Goal: Information Seeking & Learning: Learn about a topic

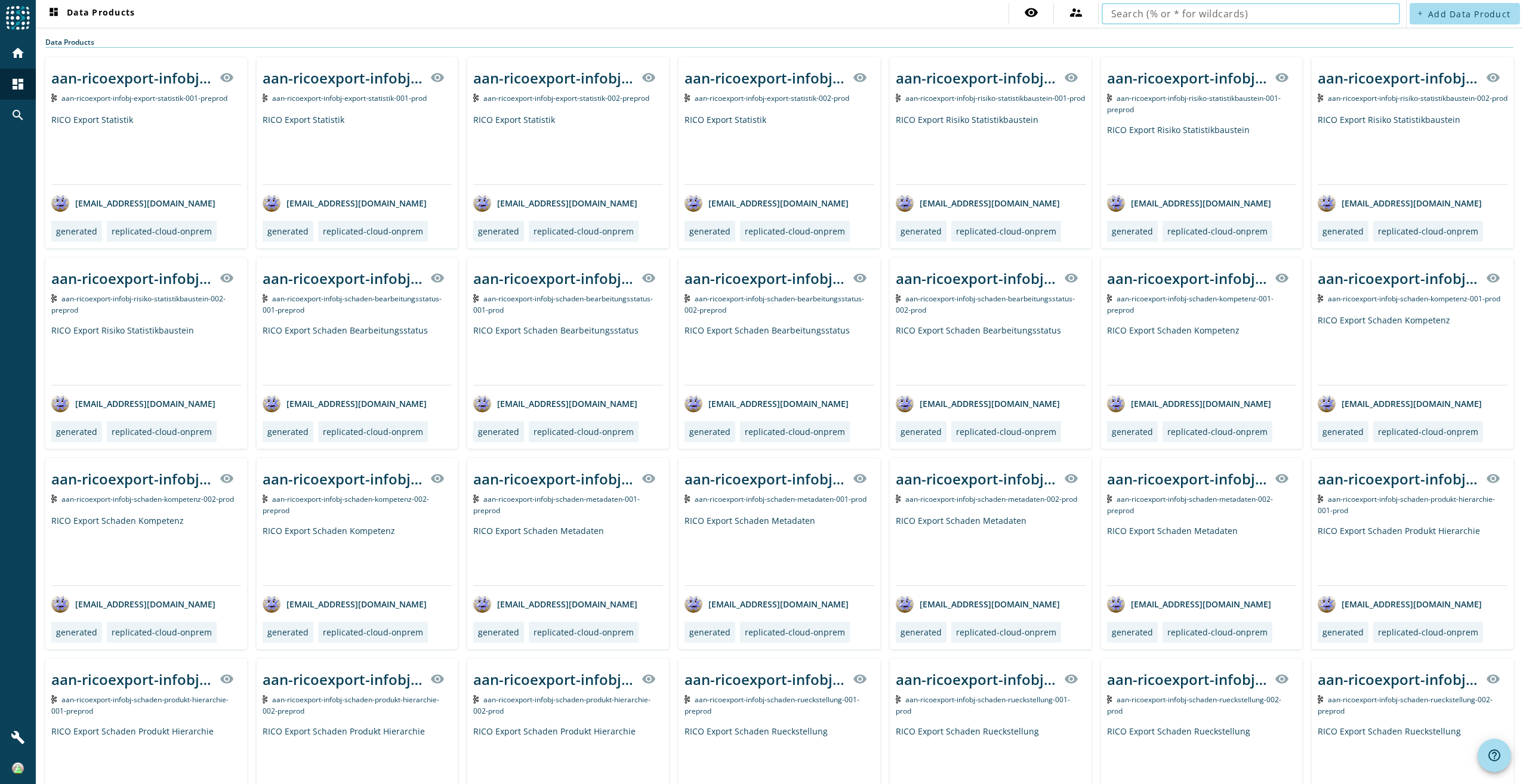
click at [1179, 13] on input "text" at bounding box center [1250, 14] width 279 height 15
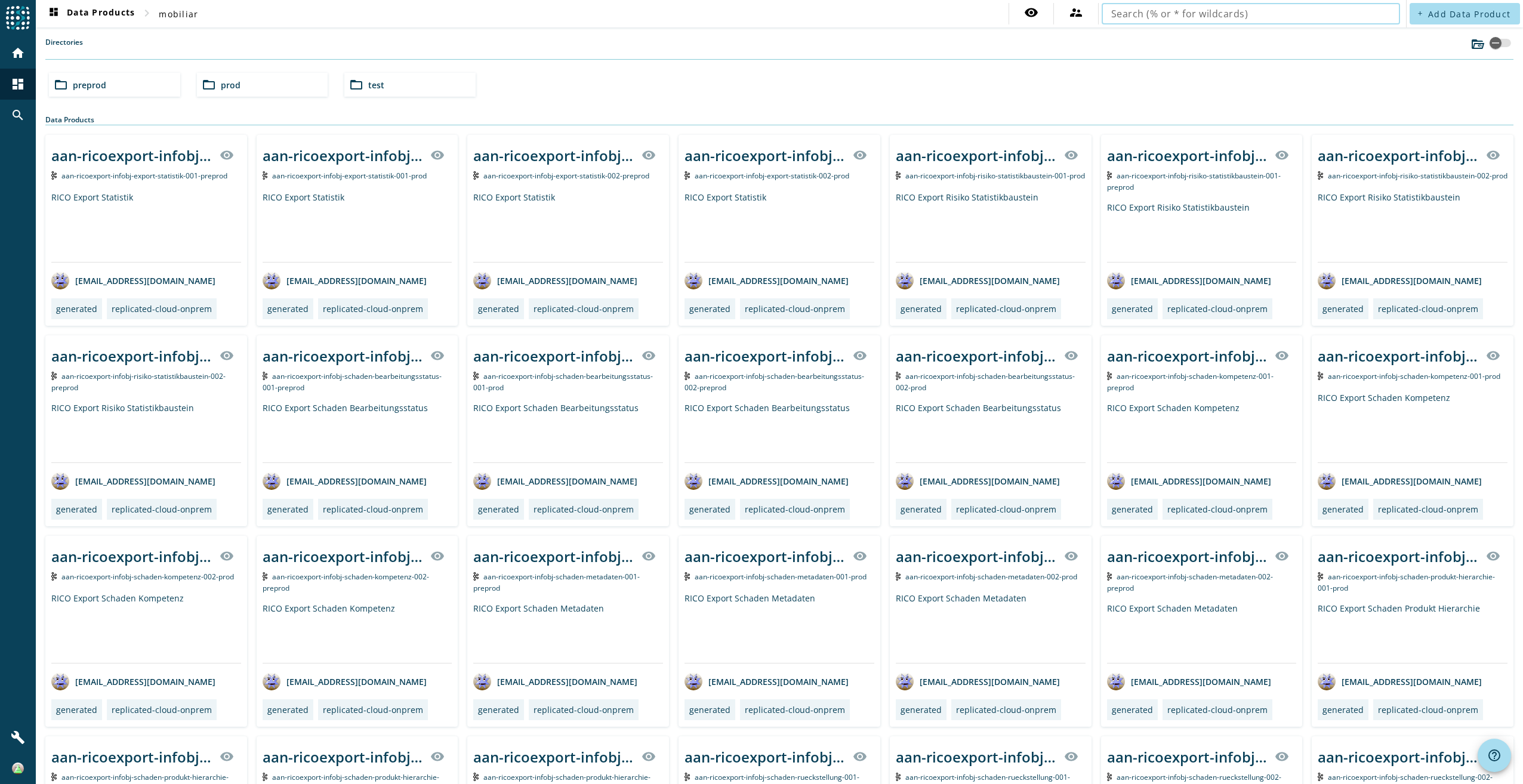
click at [1129, 15] on input "text" at bounding box center [1250, 14] width 279 height 15
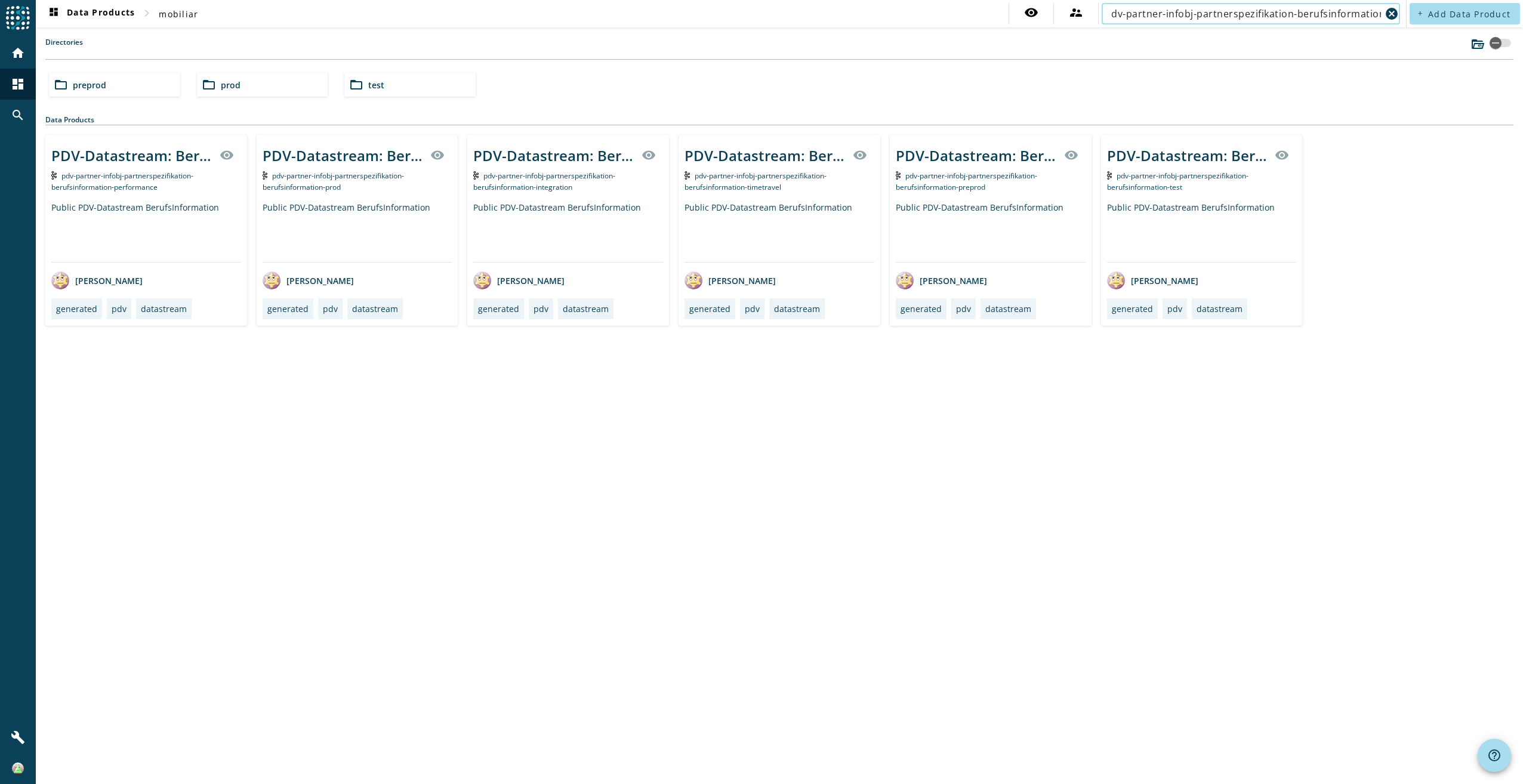
type input "pdv-partner-infobj-partnerspezifikation-berufsinformation"
click at [361, 211] on div "Public PDV-Datastream BerufsInformation" at bounding box center [357, 232] width 189 height 60
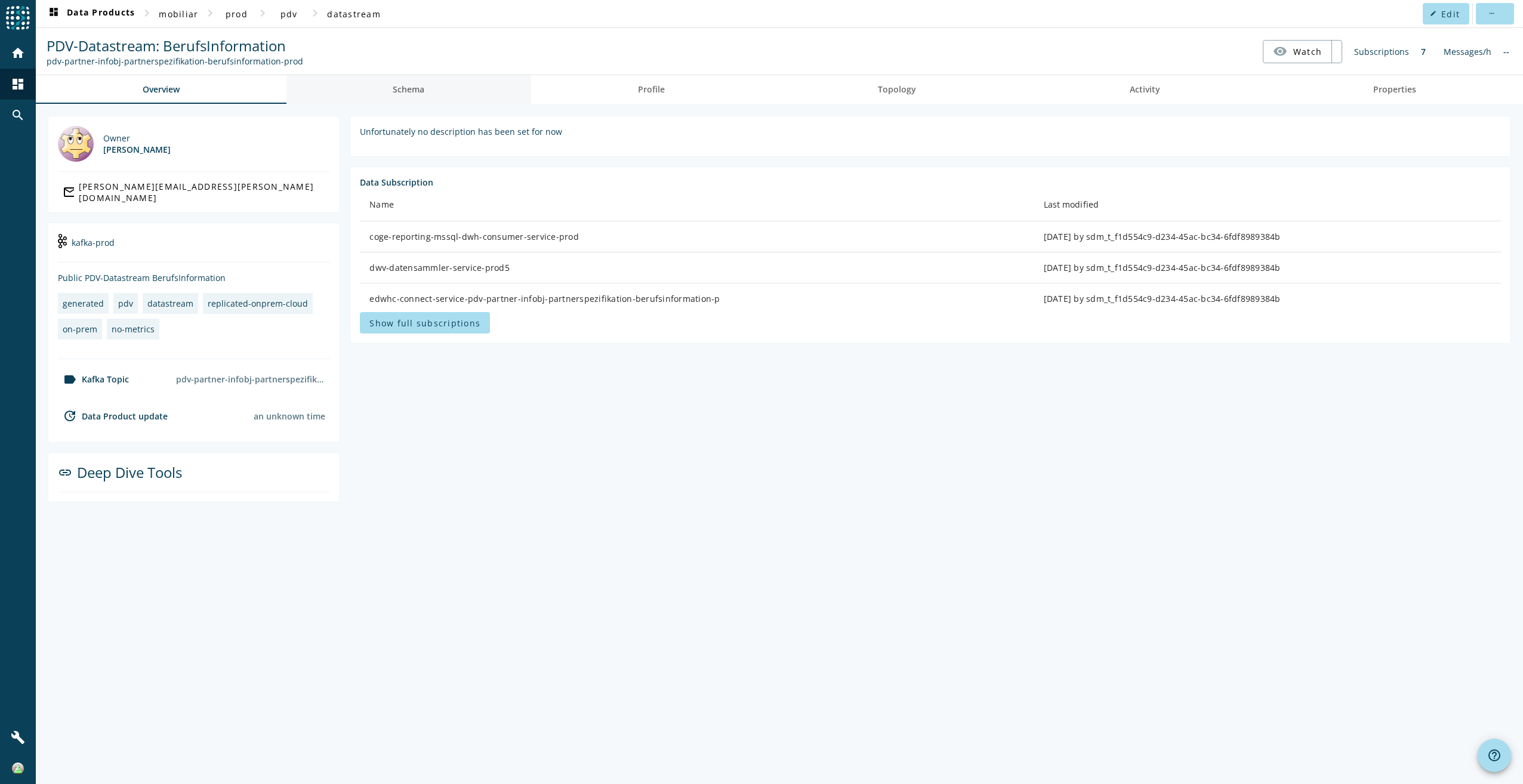
click at [461, 89] on link "Schema" at bounding box center [409, 89] width 246 height 28
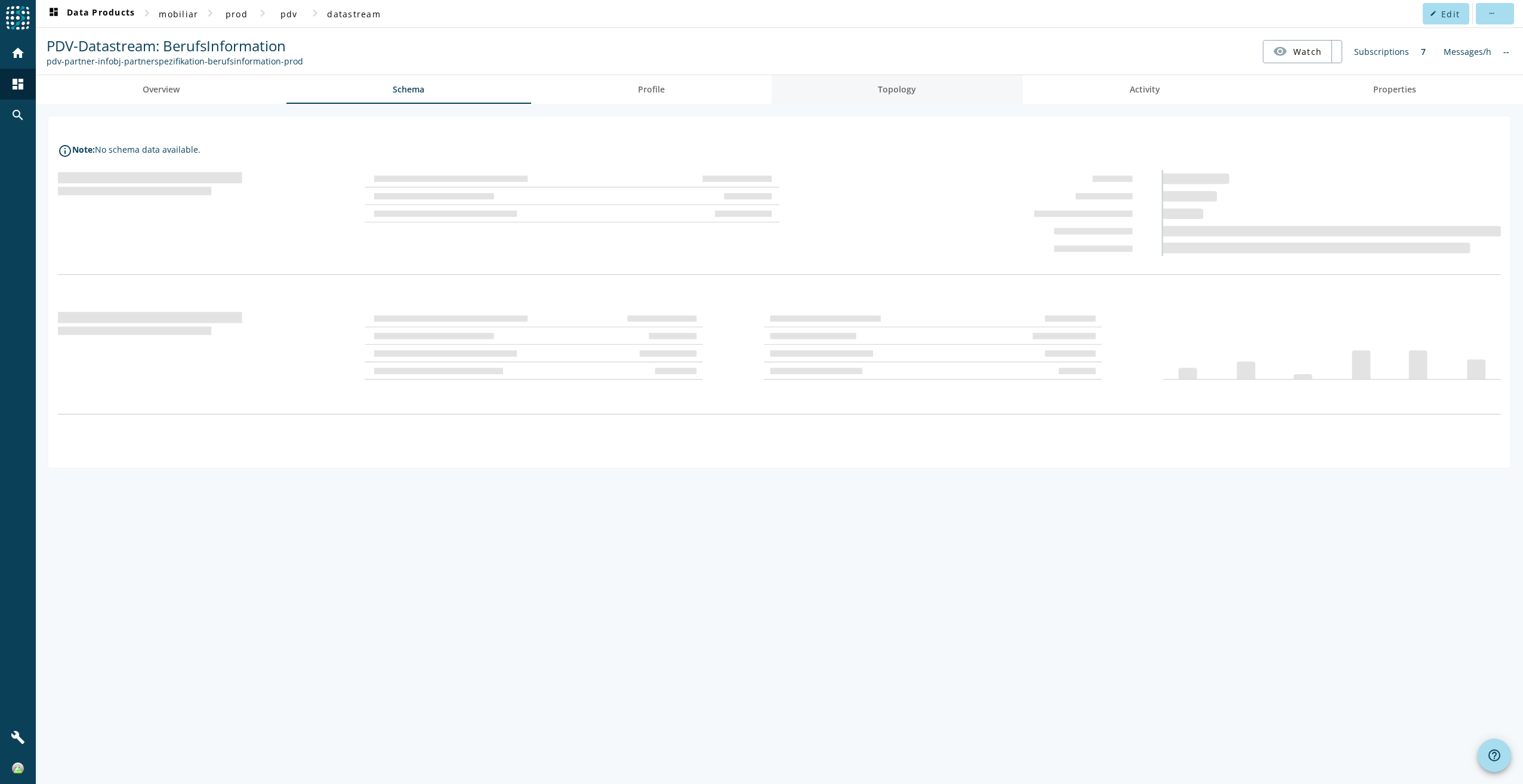
click at [960, 91] on link "Topology" at bounding box center [898, 89] width 252 height 28
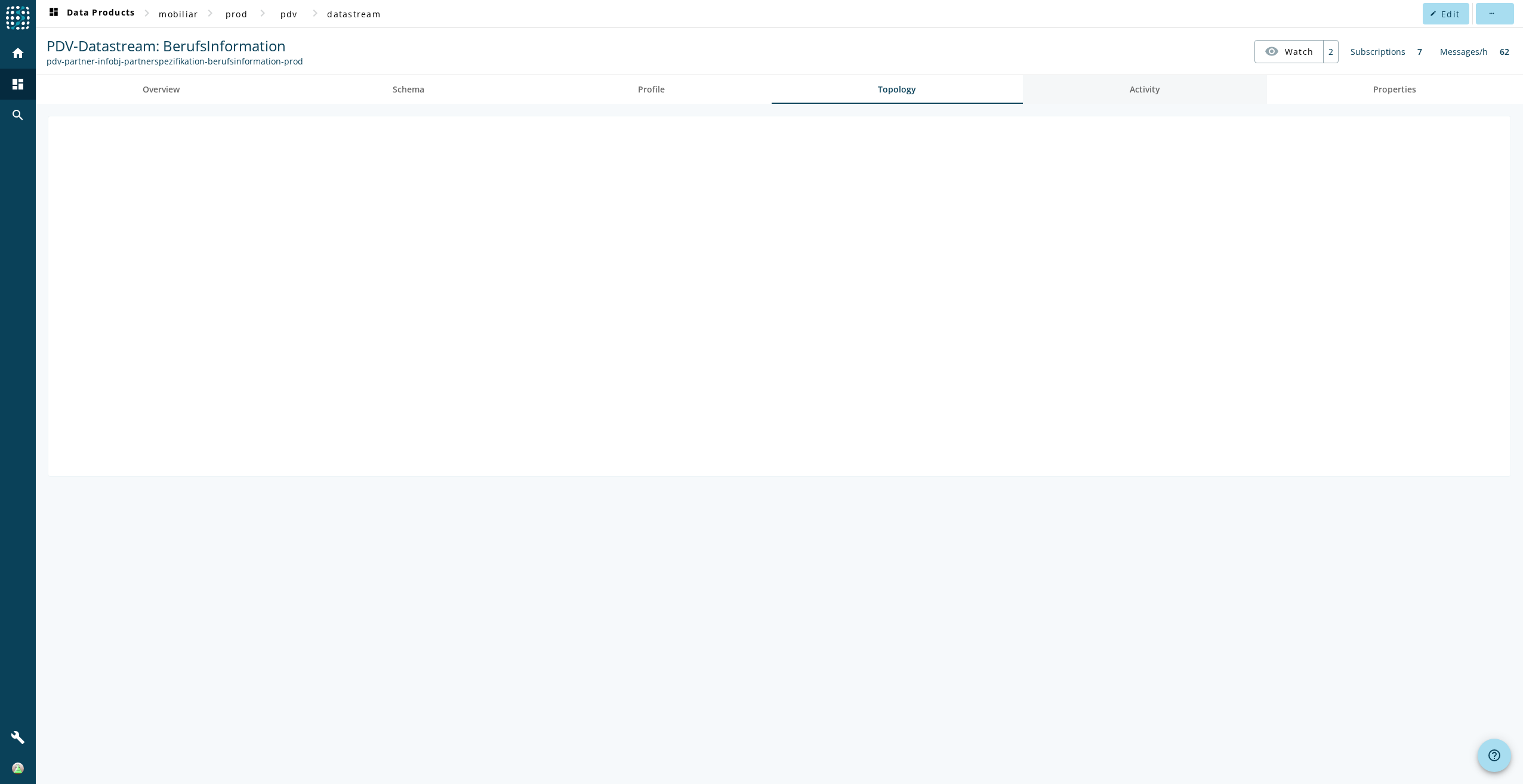
click at [1085, 97] on link "Activity" at bounding box center [1145, 89] width 244 height 28
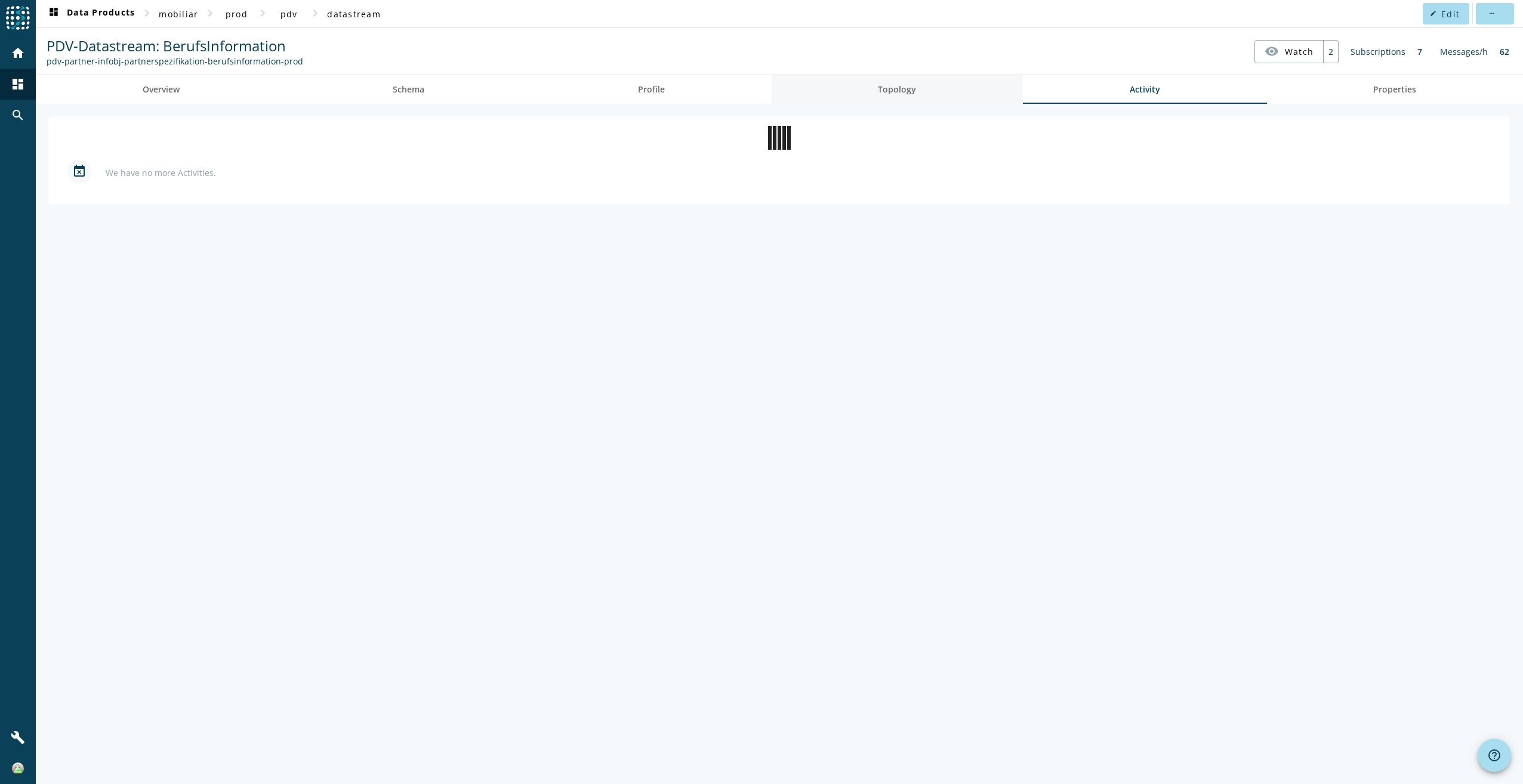
click at [982, 90] on link "Topology" at bounding box center [898, 89] width 252 height 28
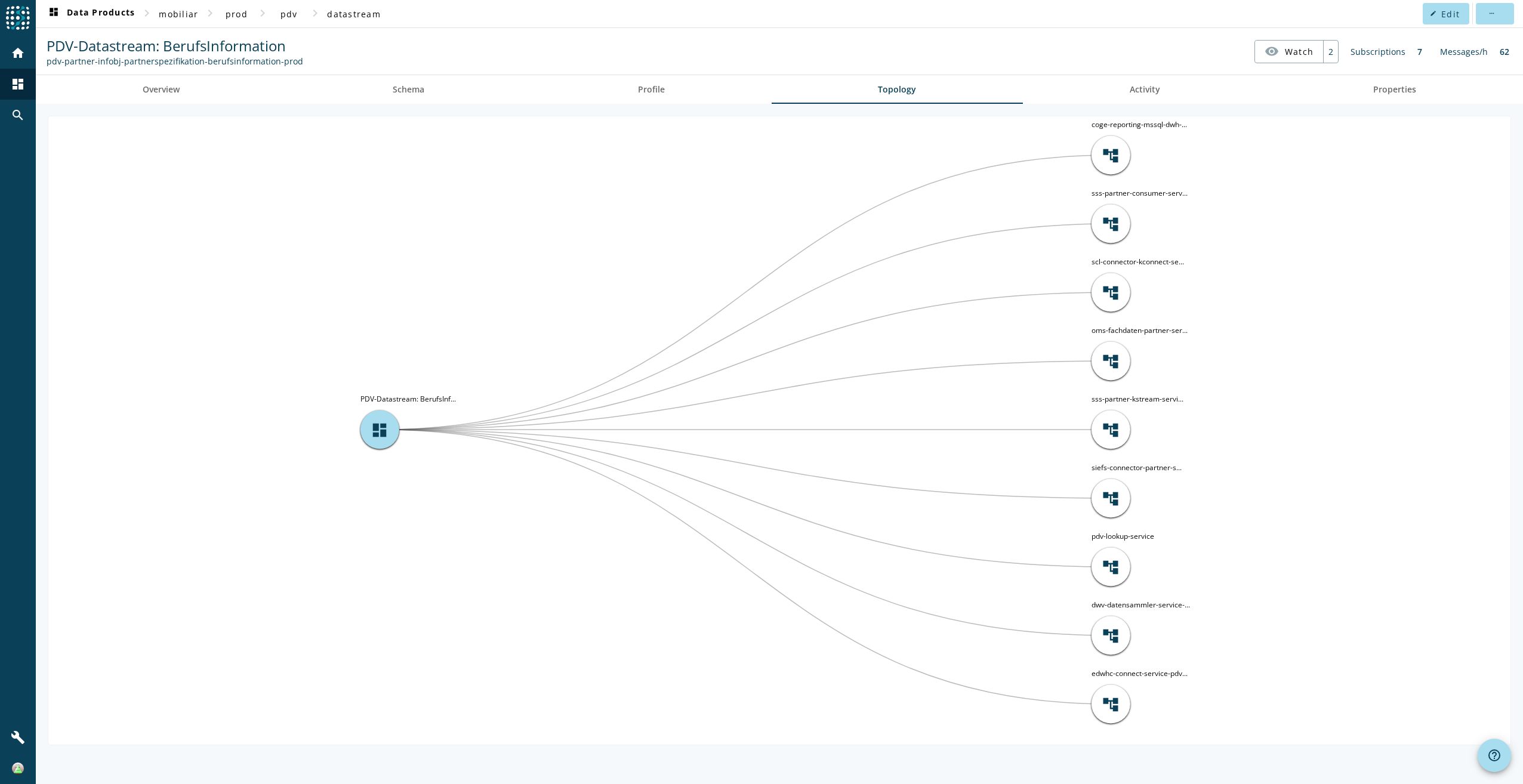
click at [595, 107] on div "account_tree coge-reporting-mssql-dwh-... account_tree sss-partner-consumer-ser…" at bounding box center [779, 444] width 1487 height 681
click at [564, 89] on link "Profile" at bounding box center [651, 89] width 240 height 28
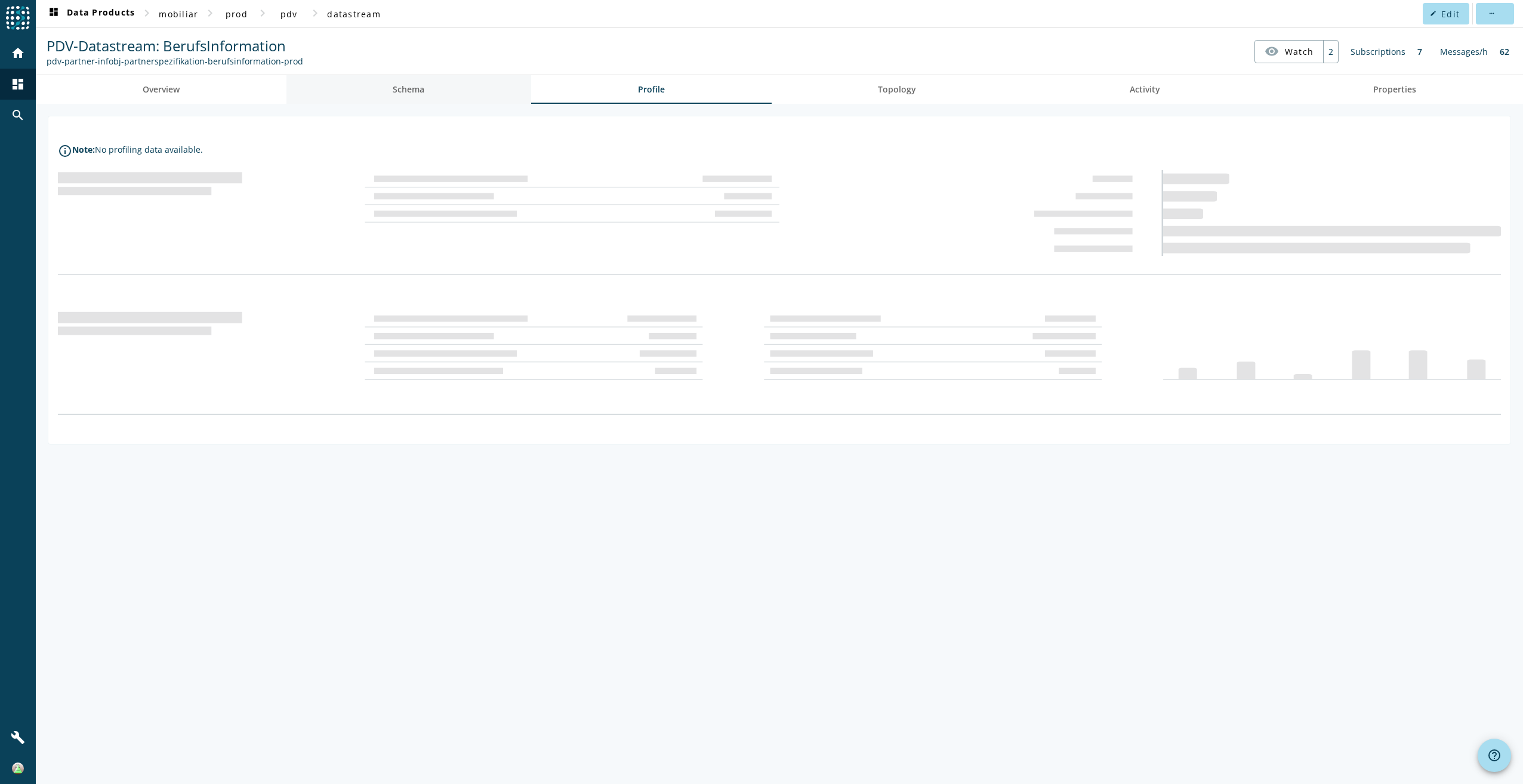
click at [482, 92] on link "Schema" at bounding box center [409, 89] width 246 height 28
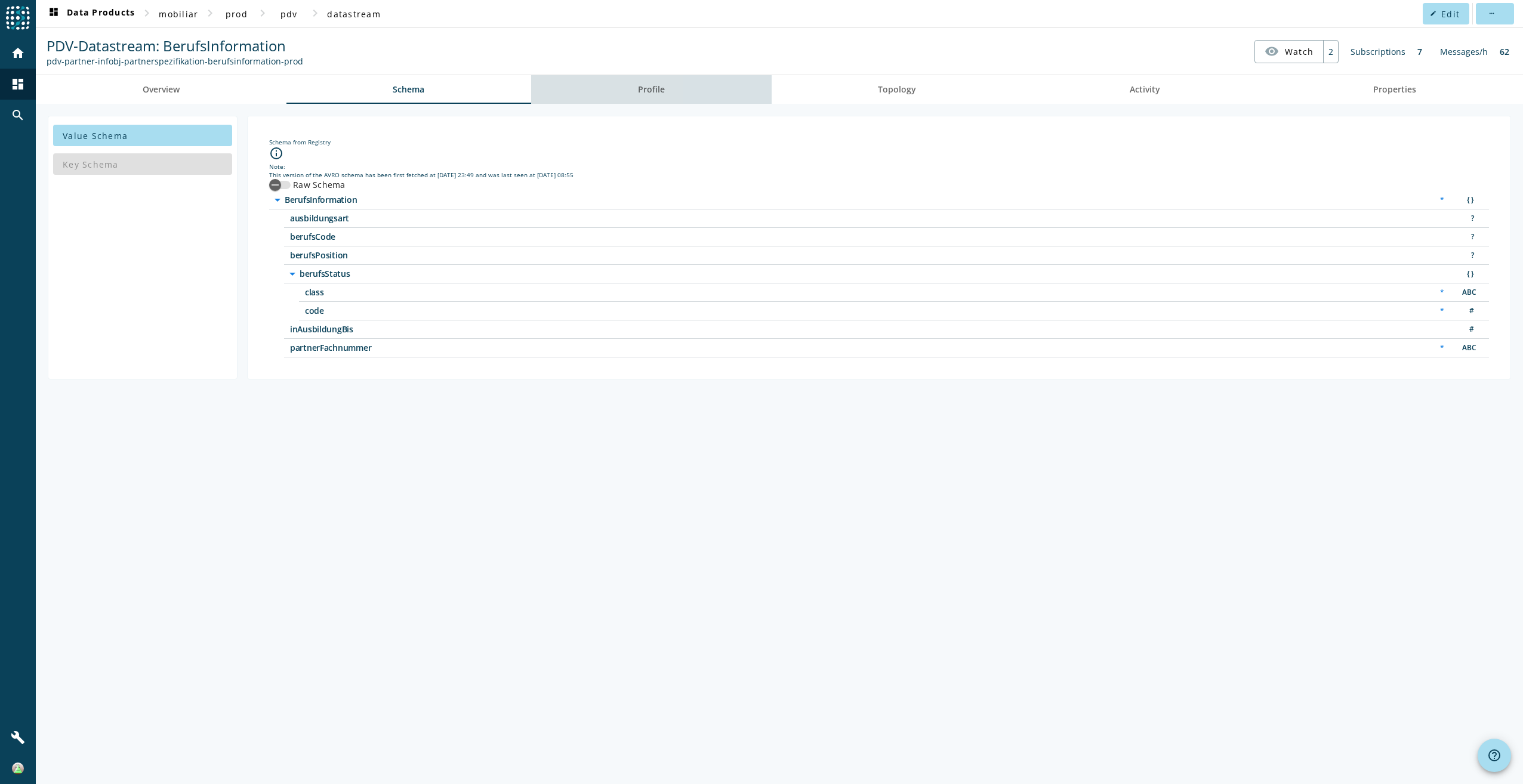
click at [746, 89] on link "Profile" at bounding box center [651, 89] width 240 height 28
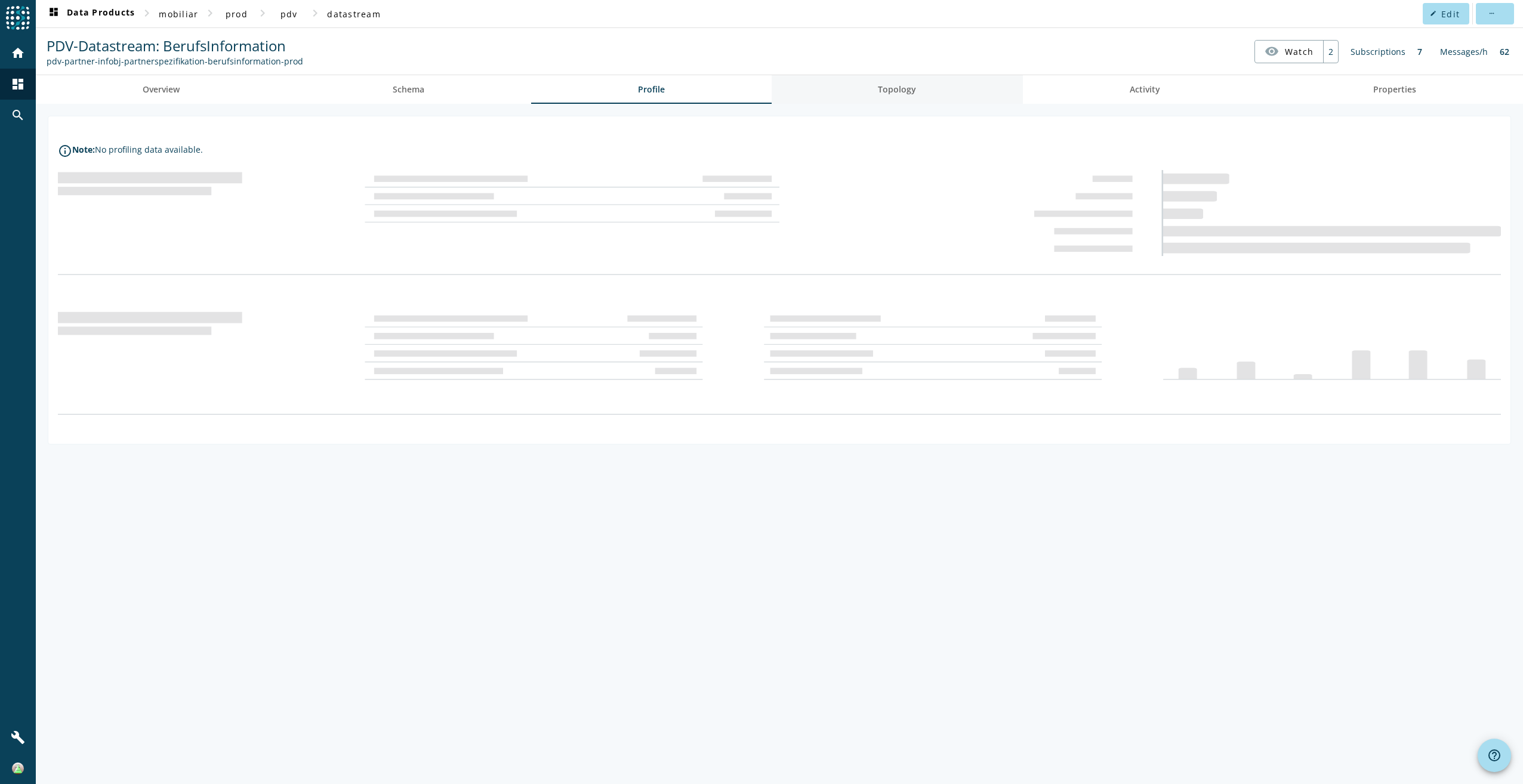
click at [908, 85] on span "Topology" at bounding box center [897, 89] width 38 height 8
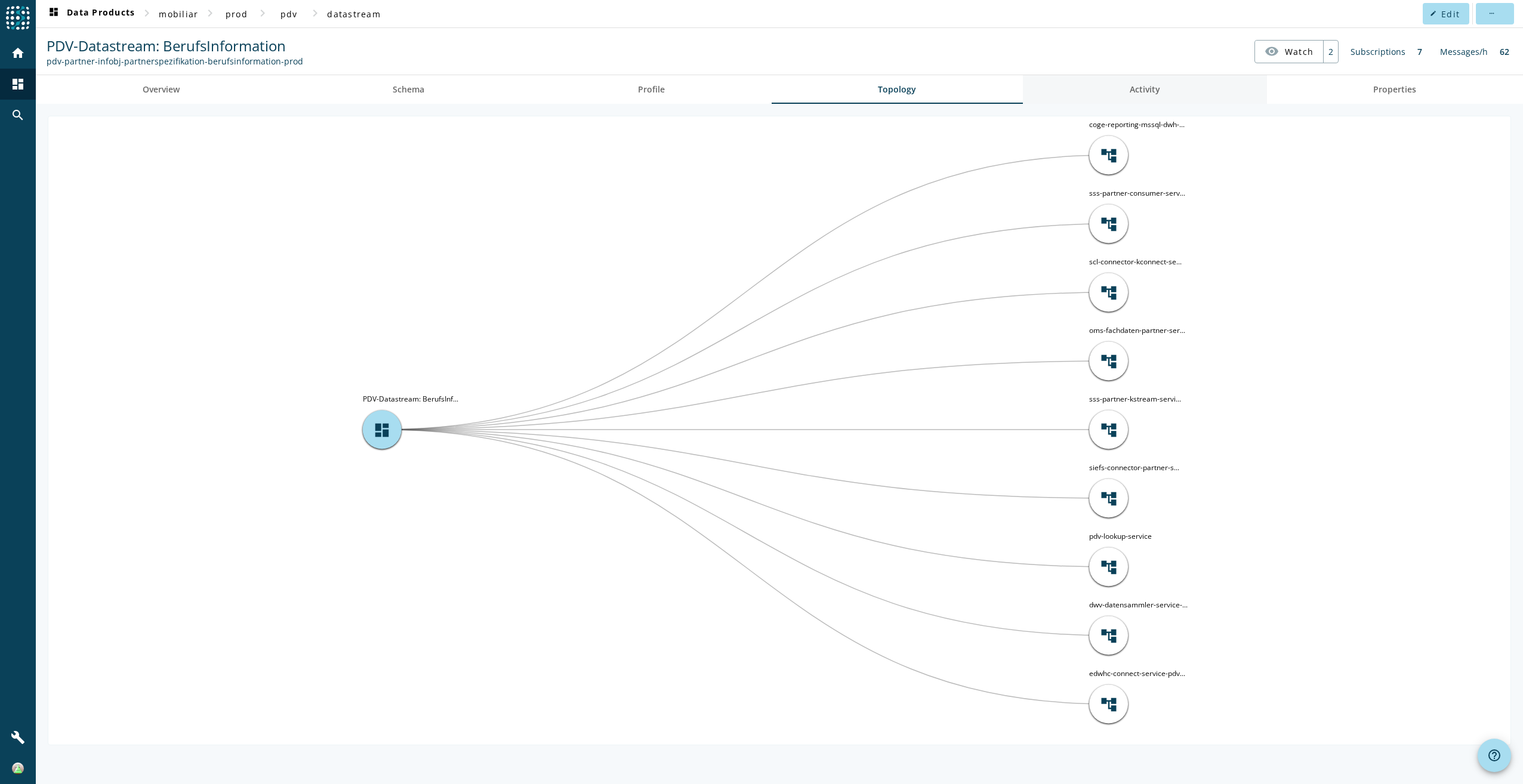
click at [1165, 91] on link "Activity" at bounding box center [1145, 89] width 244 height 28
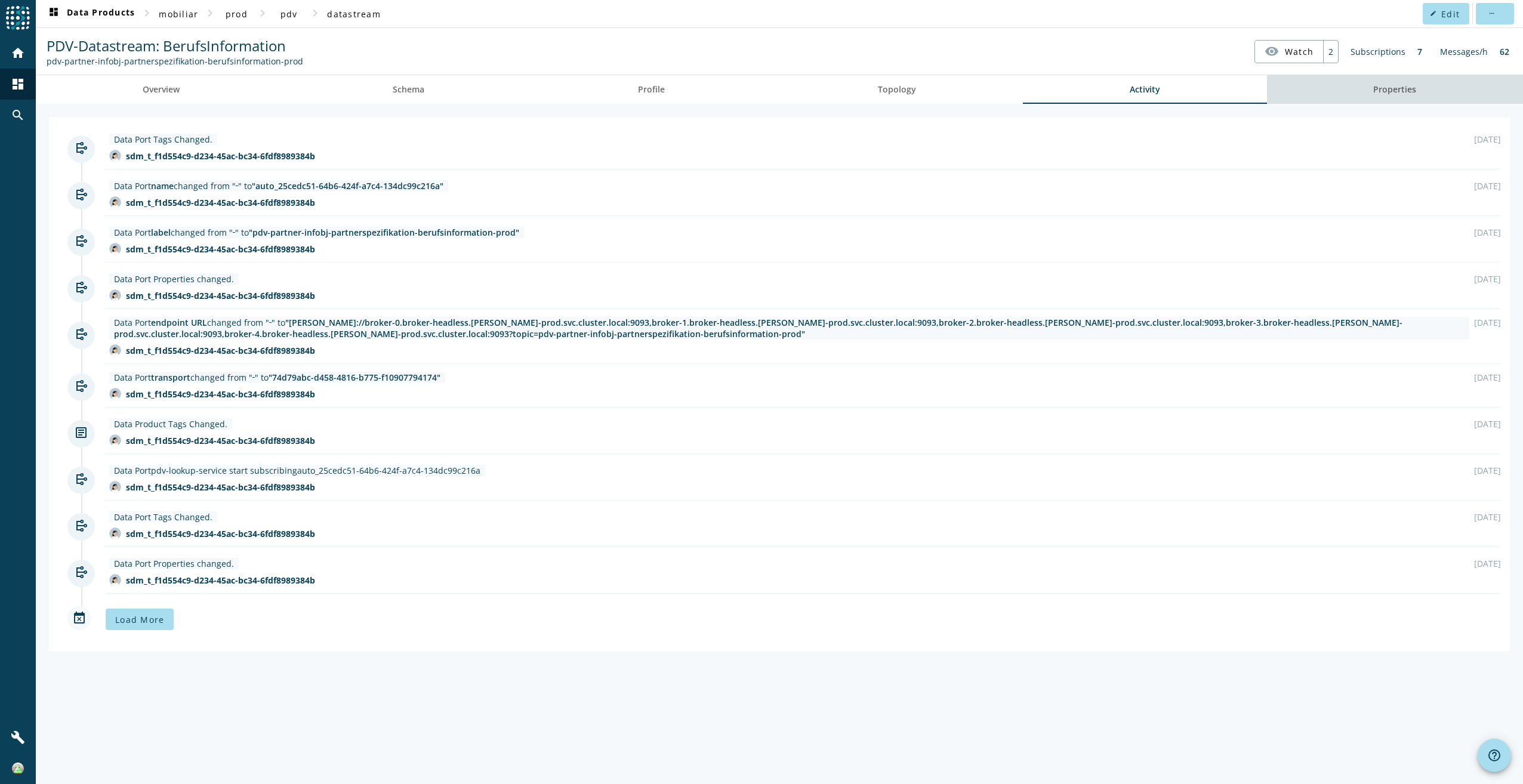
click at [1412, 90] on span "Properties" at bounding box center [1395, 89] width 43 height 8
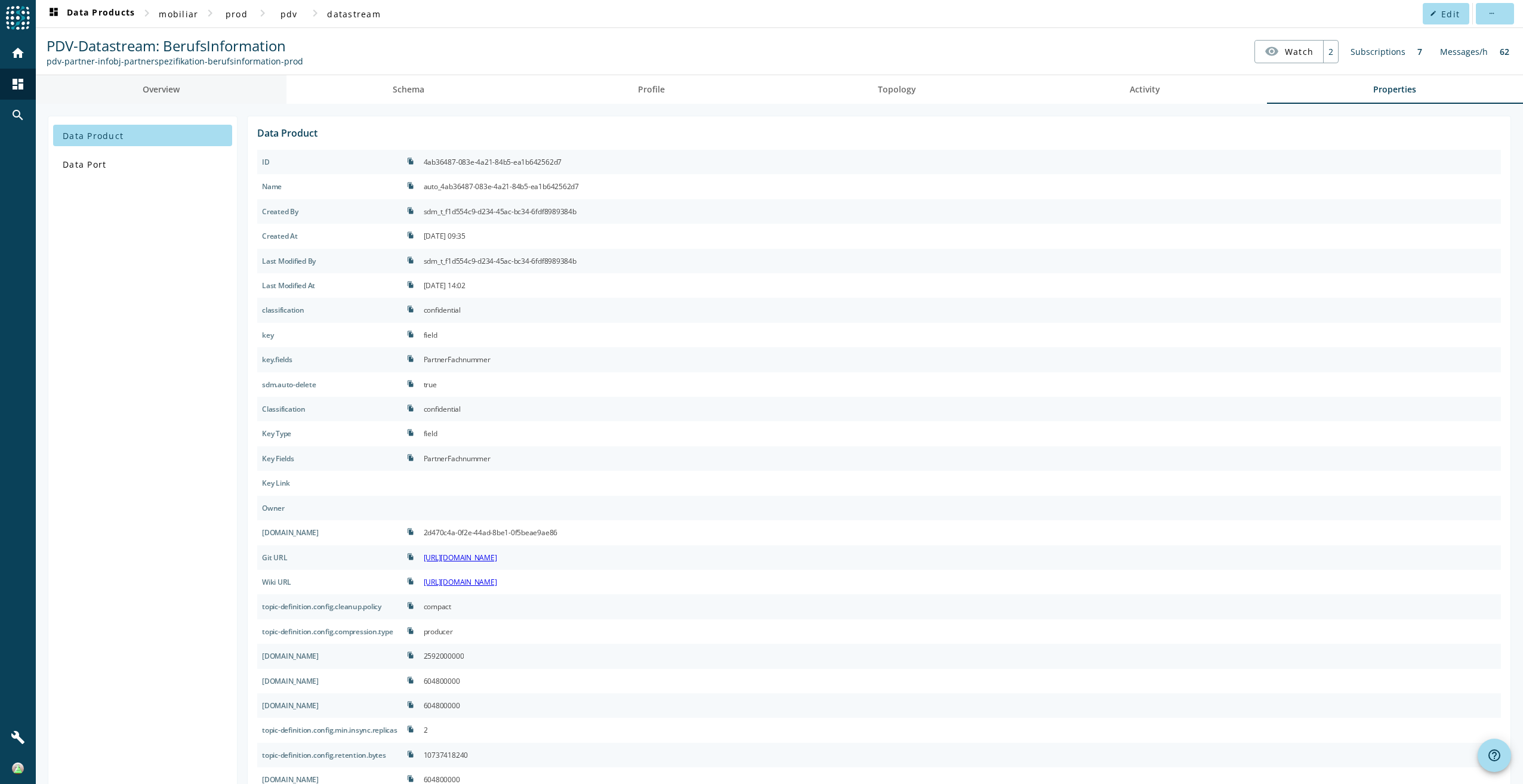
click at [189, 100] on link "Overview" at bounding box center [161, 89] width 251 height 28
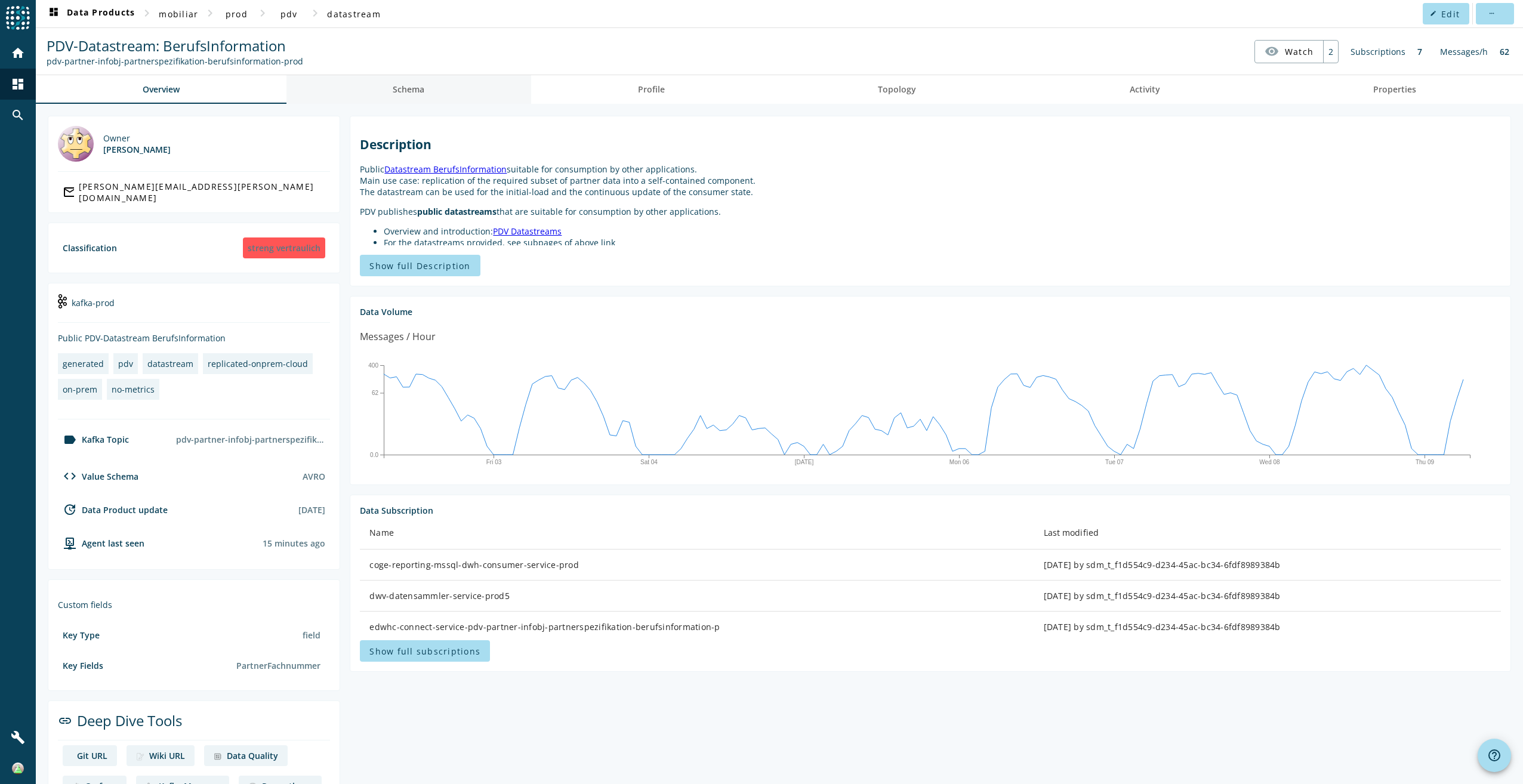
click at [376, 101] on link "Schema" at bounding box center [409, 89] width 246 height 28
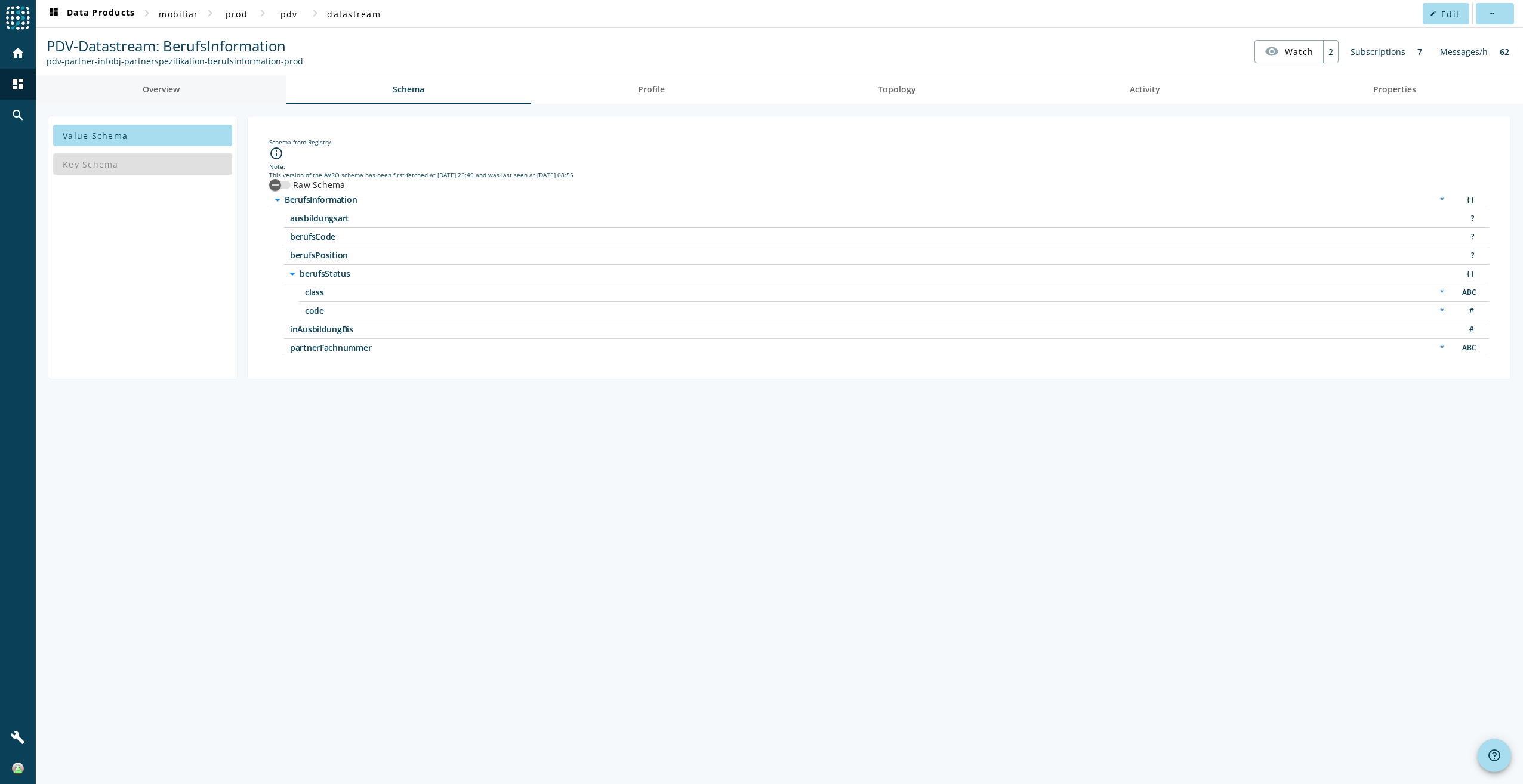
click at [192, 90] on link "Overview" at bounding box center [161, 89] width 251 height 28
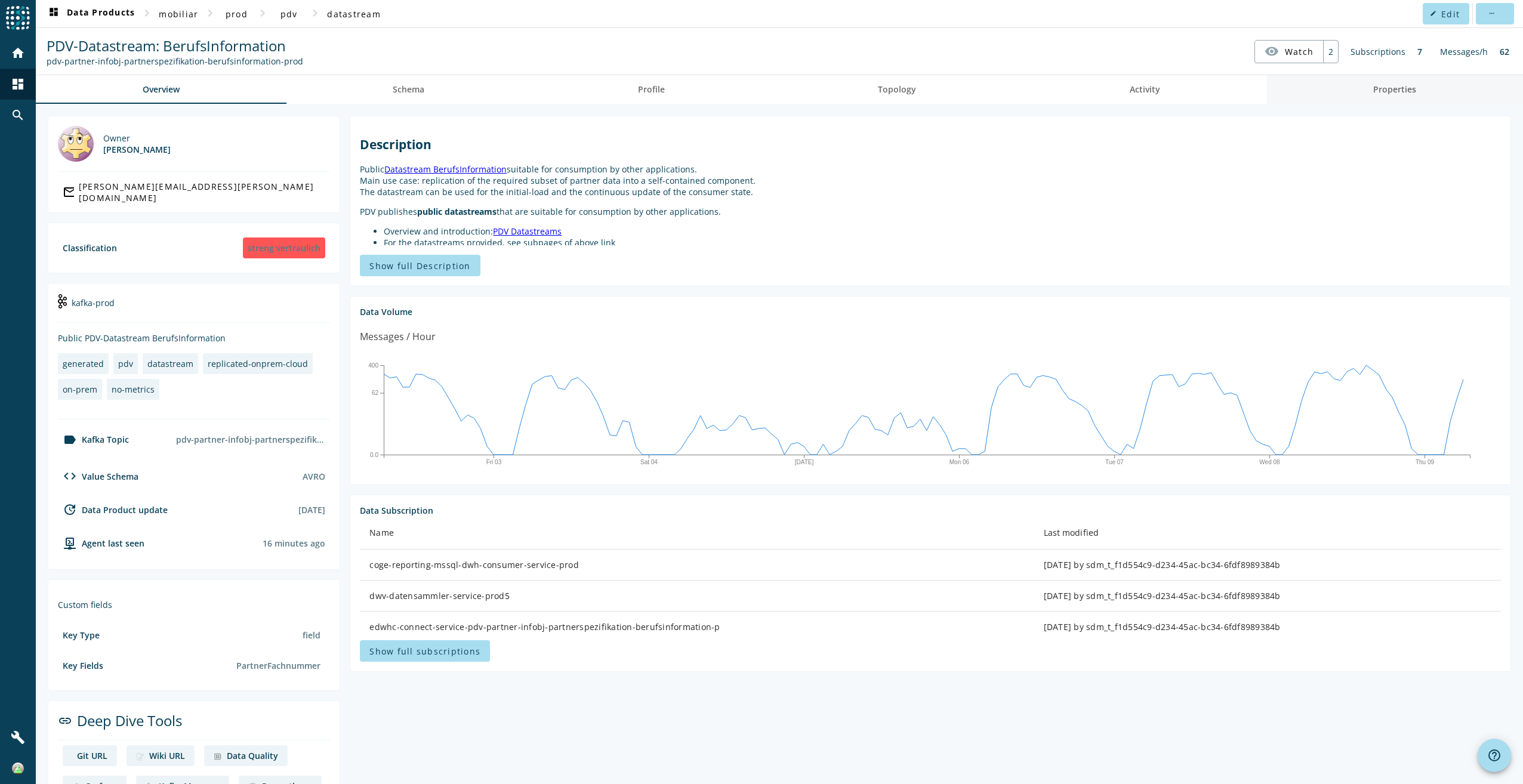
click at [1340, 98] on link "Properties" at bounding box center [1395, 89] width 257 height 28
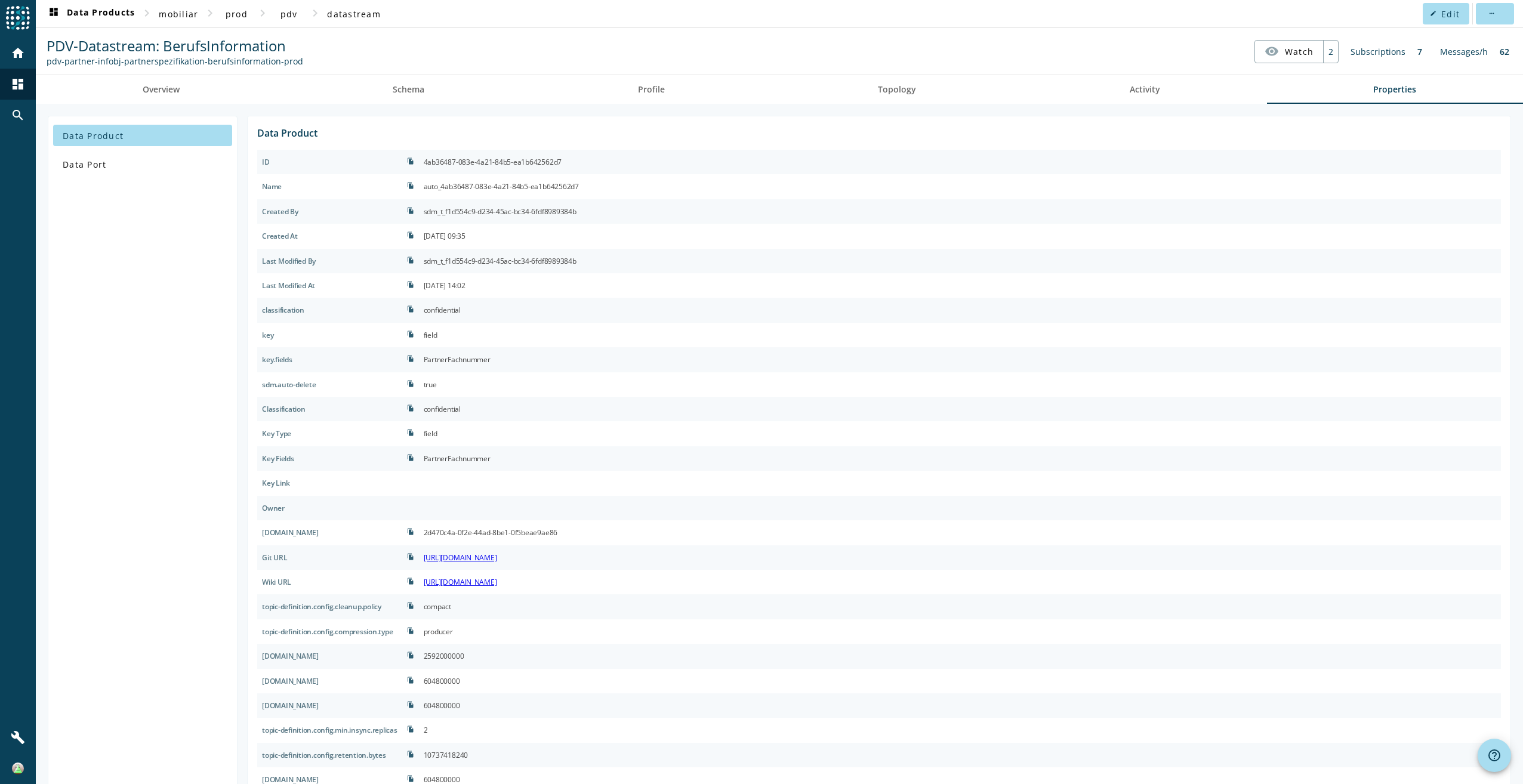
click at [657, 107] on div "Data Product Data Port Data Product ID file_copy 4ab36487-083e-4a21-84b5-ea1b64…" at bounding box center [779, 499] width 1487 height 790
click at [660, 102] on span "Profile" at bounding box center [651, 89] width 27 height 28
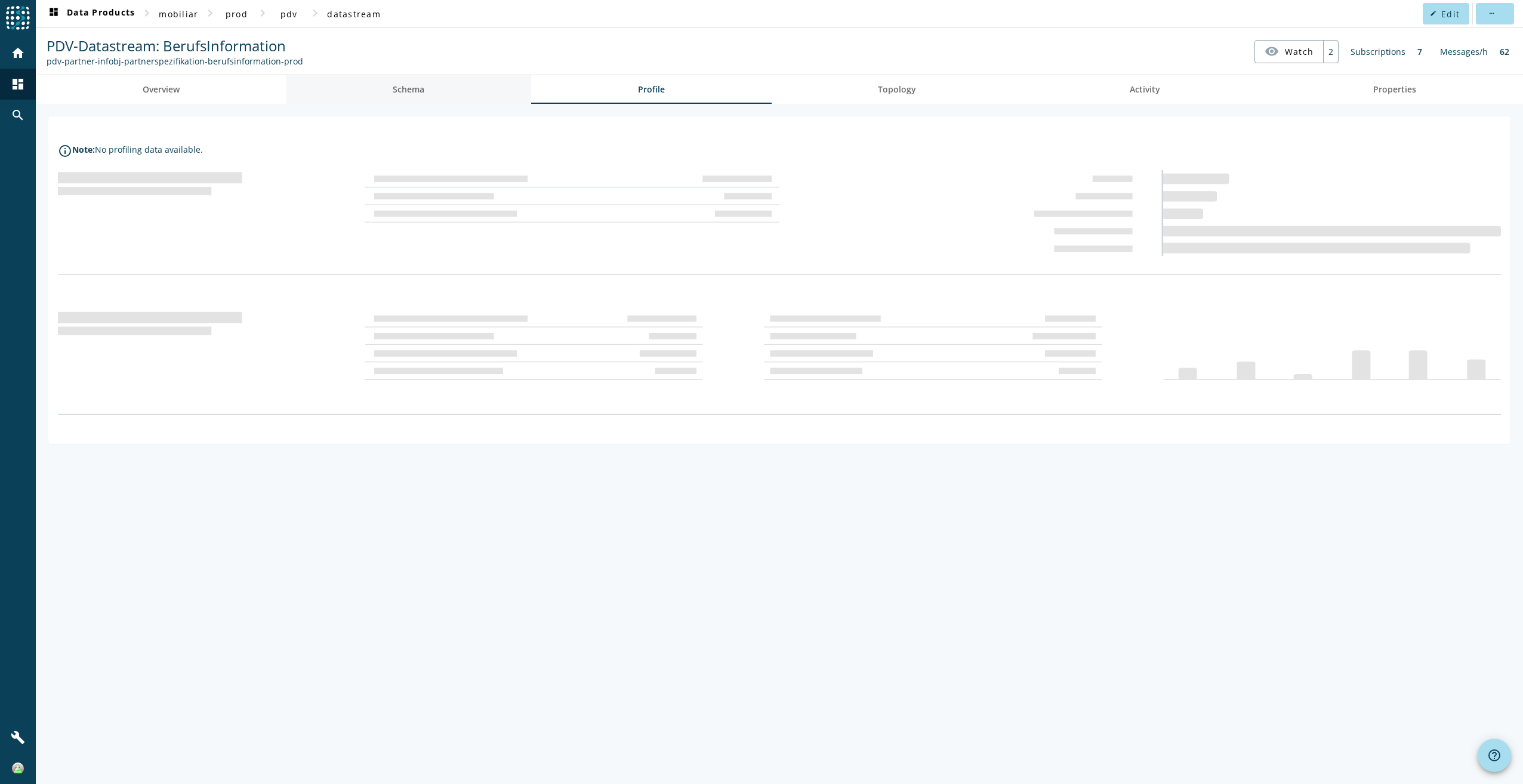
click at [418, 101] on span "Schema" at bounding box center [408, 89] width 31 height 28
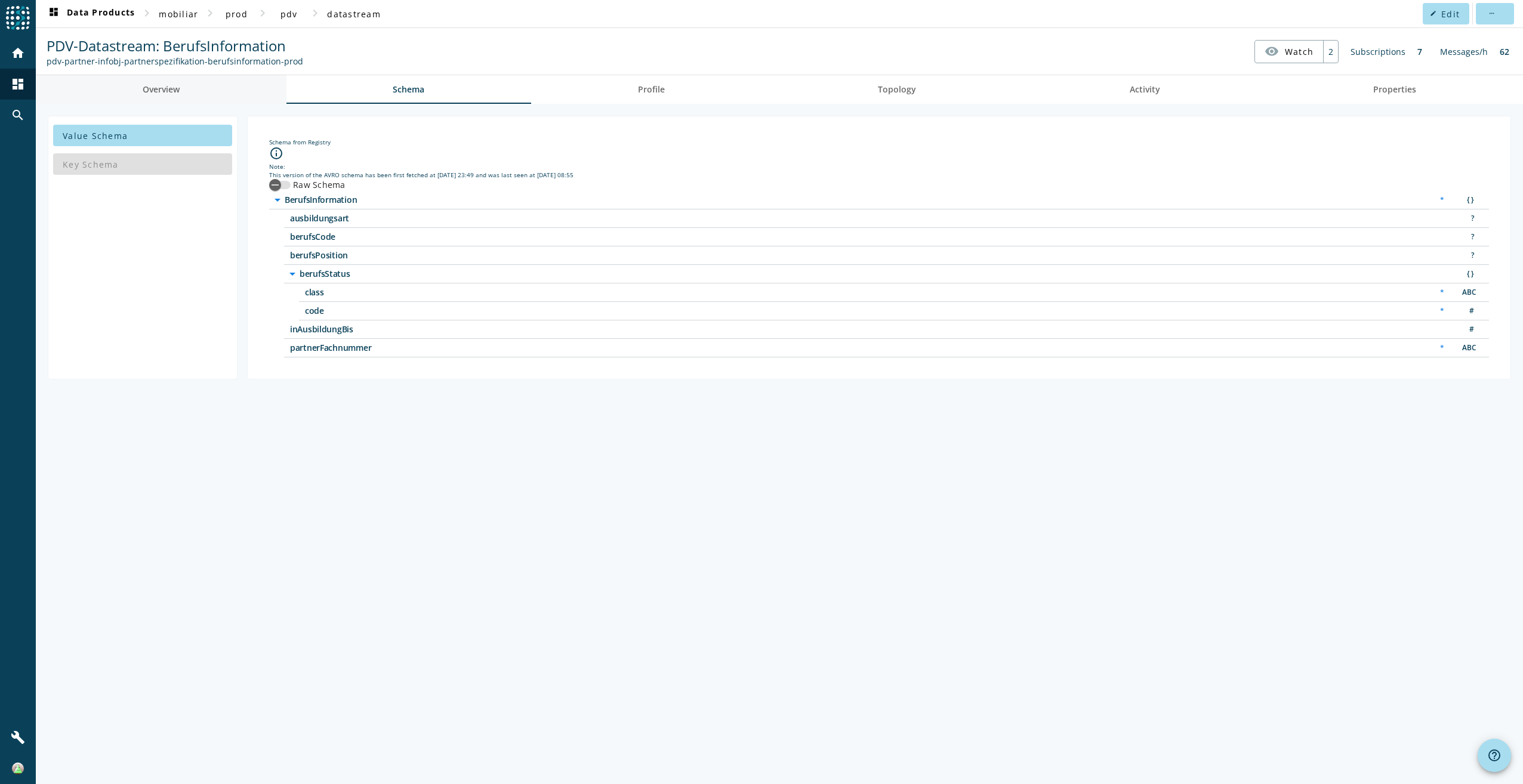
click at [281, 98] on link "Overview" at bounding box center [161, 89] width 251 height 28
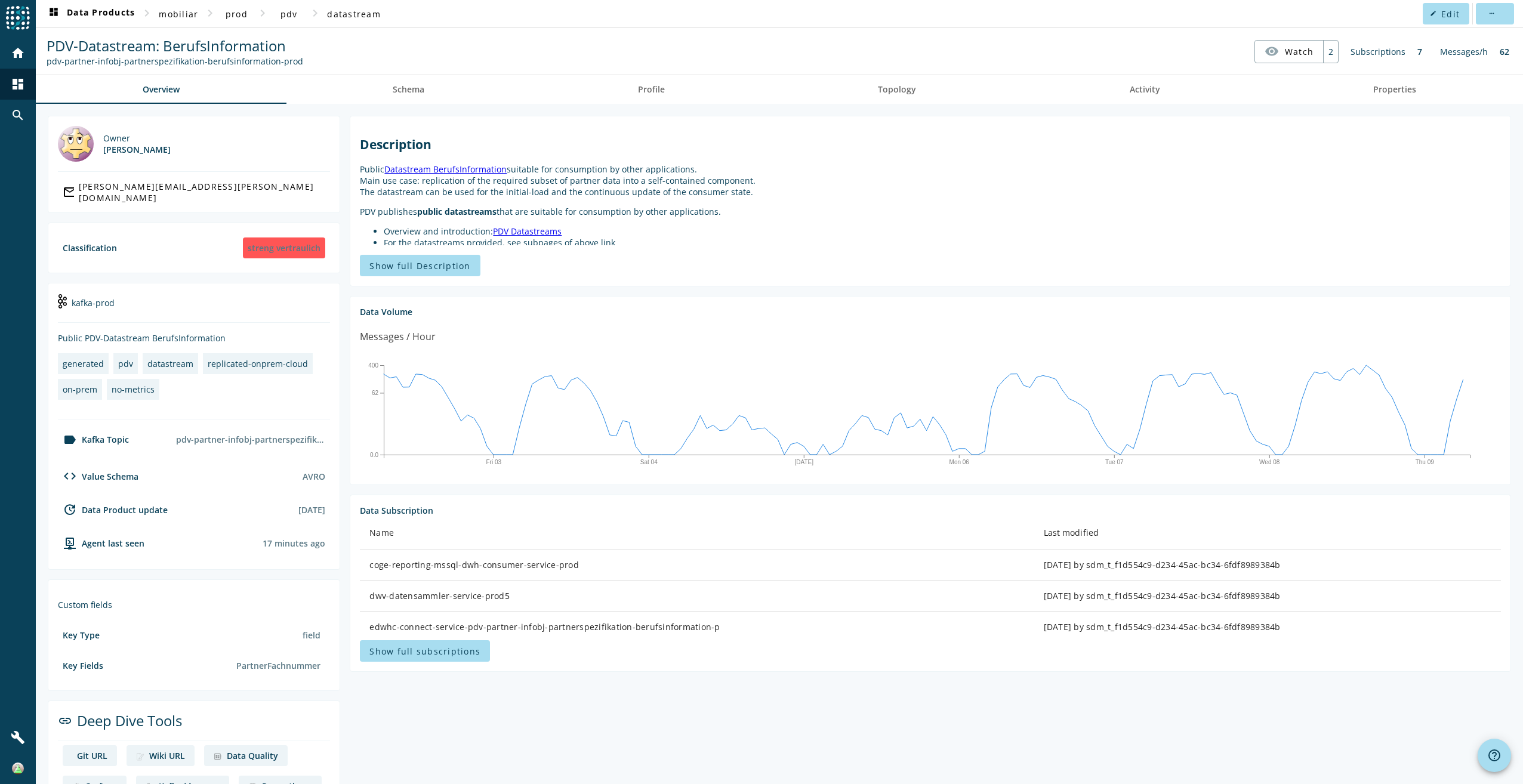
click at [561, 109] on div "Owner Bernhard Krenger mail_outline bernhard.krenger@mobi.ch Classification str…" at bounding box center [779, 479] width 1487 height 750
click at [632, 88] on link "Profile" at bounding box center [651, 89] width 240 height 28
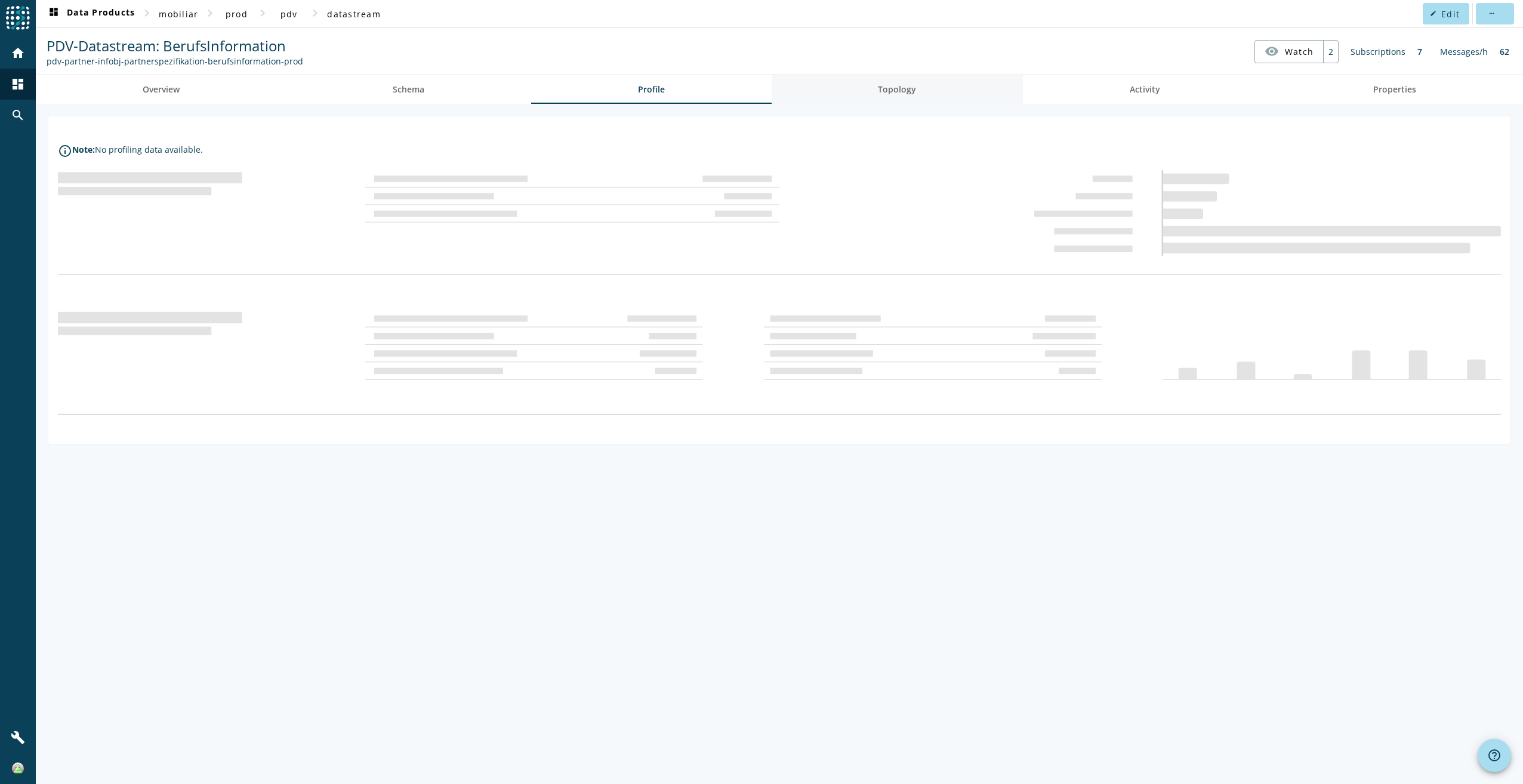
click at [851, 101] on link "Topology" at bounding box center [898, 89] width 252 height 28
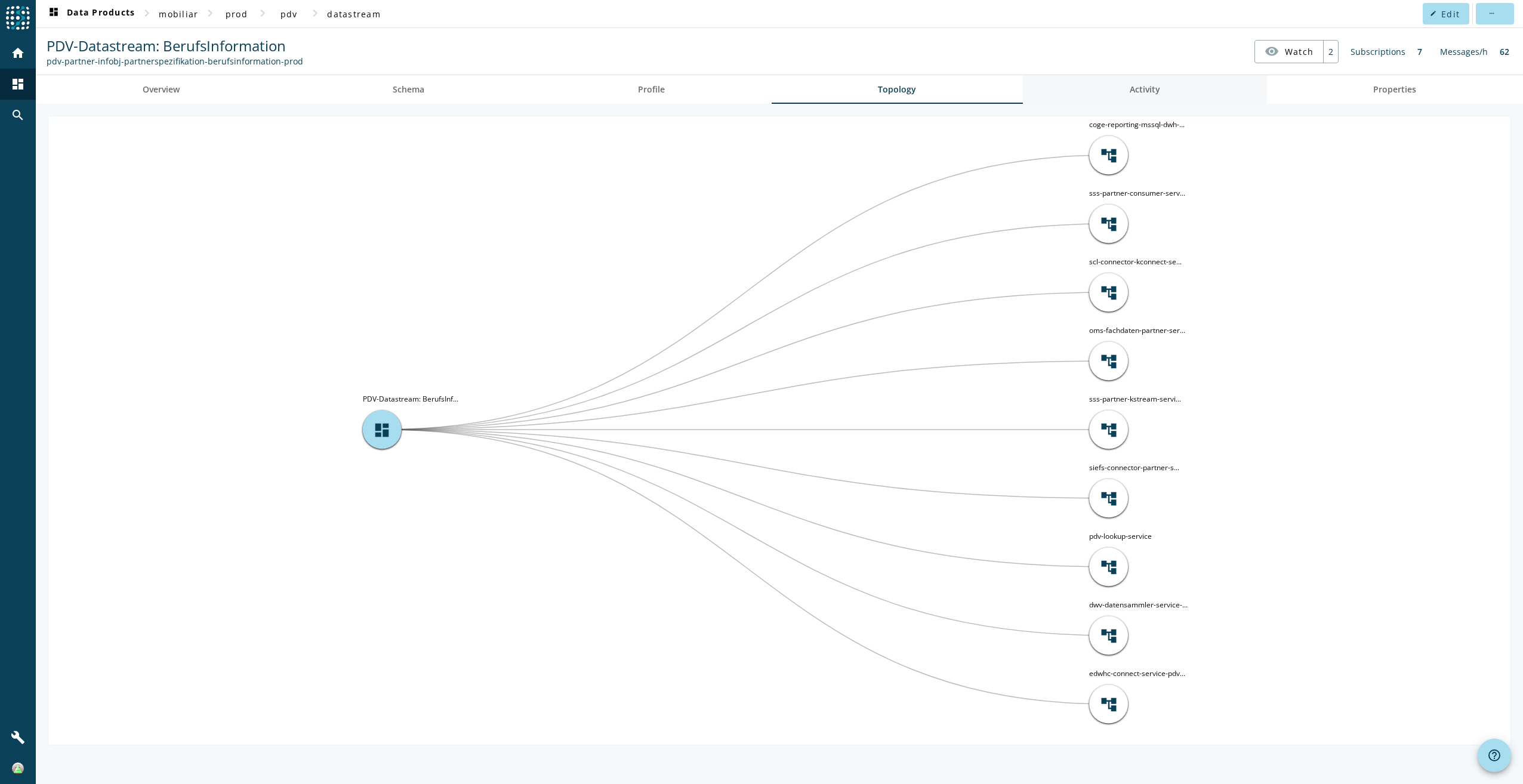
click at [1100, 98] on link "Activity" at bounding box center [1145, 89] width 244 height 28
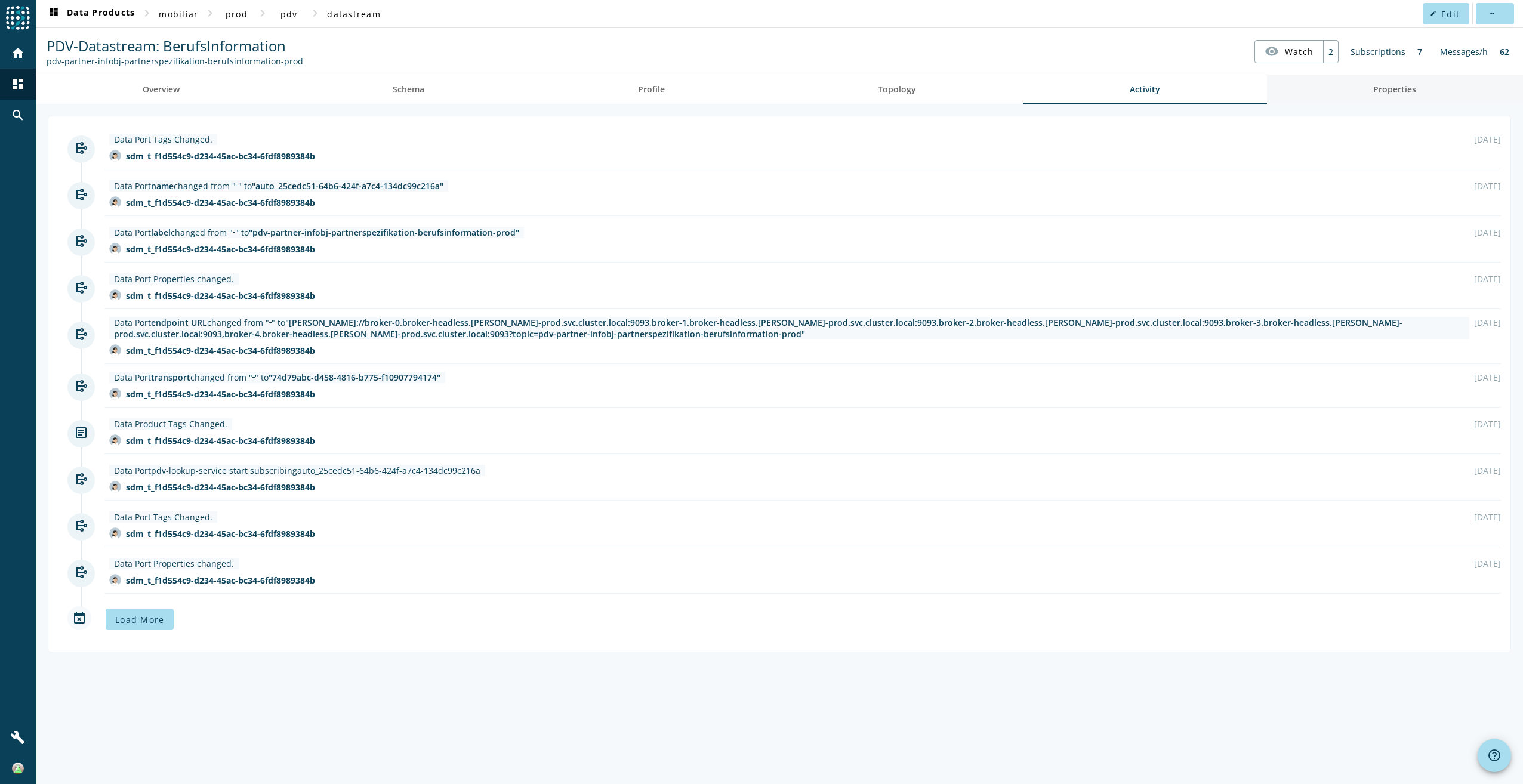
click at [1444, 90] on link "Properties" at bounding box center [1395, 89] width 257 height 28
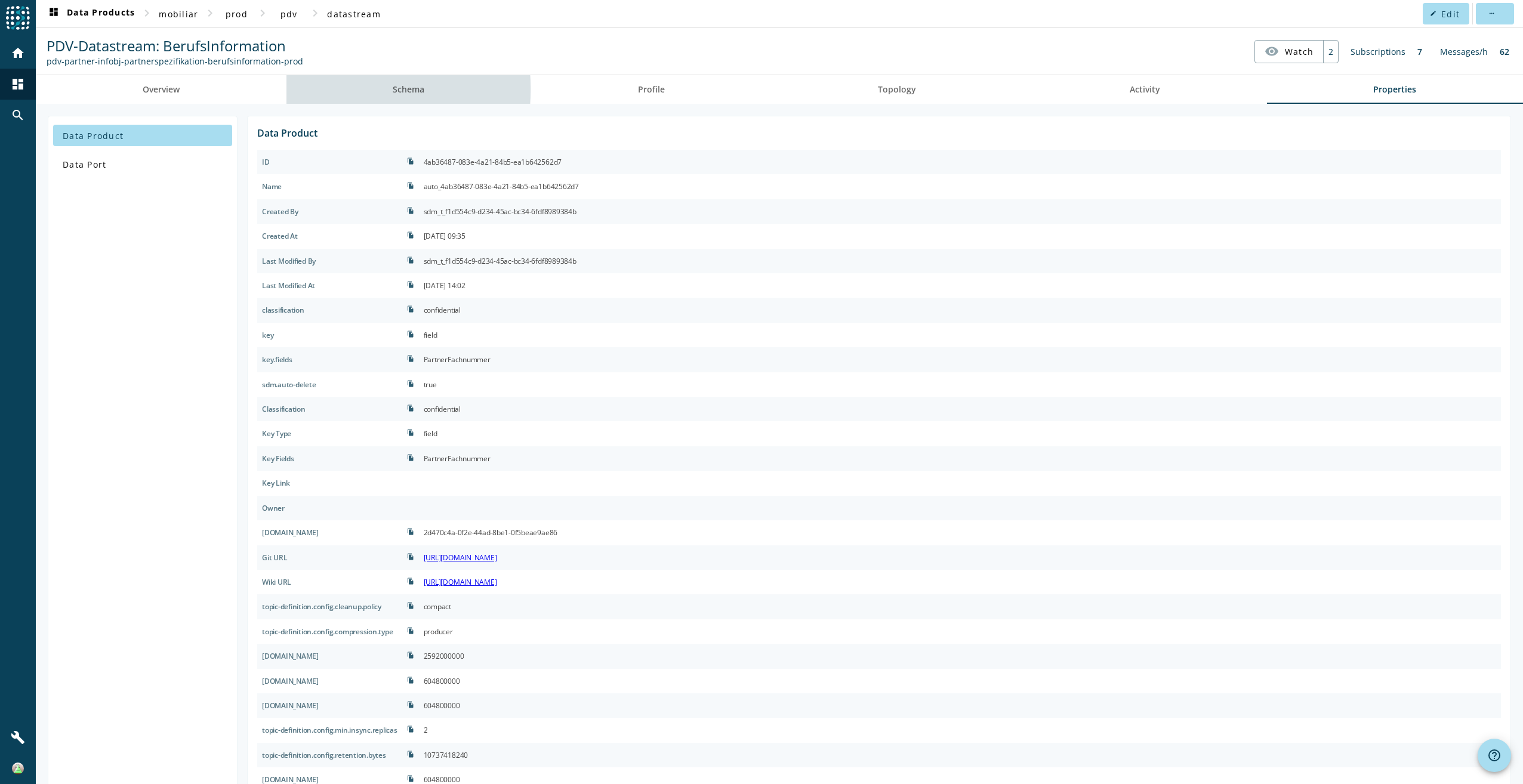
click at [354, 89] on link "Schema" at bounding box center [409, 89] width 246 height 28
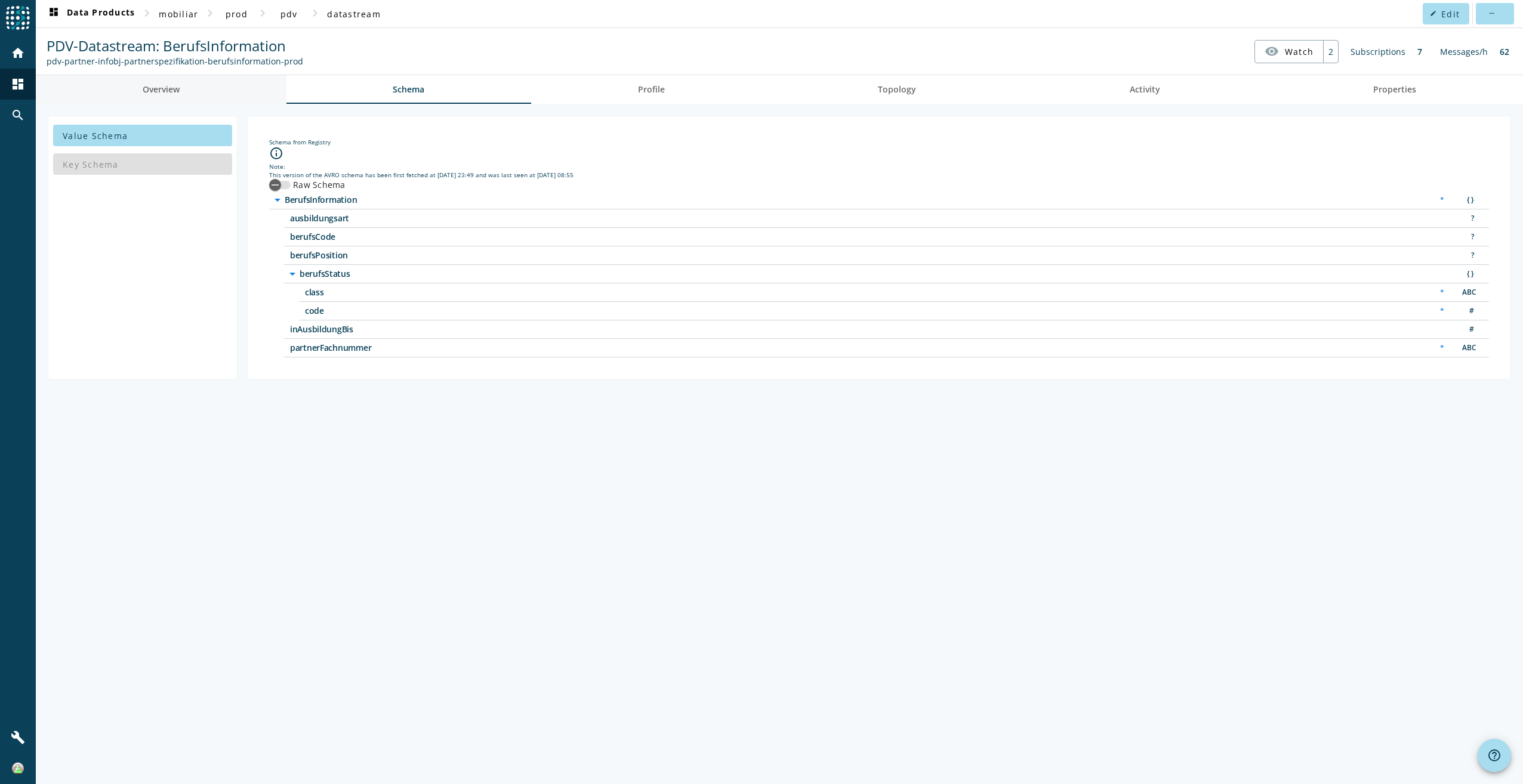
click at [230, 88] on link "Overview" at bounding box center [161, 89] width 251 height 28
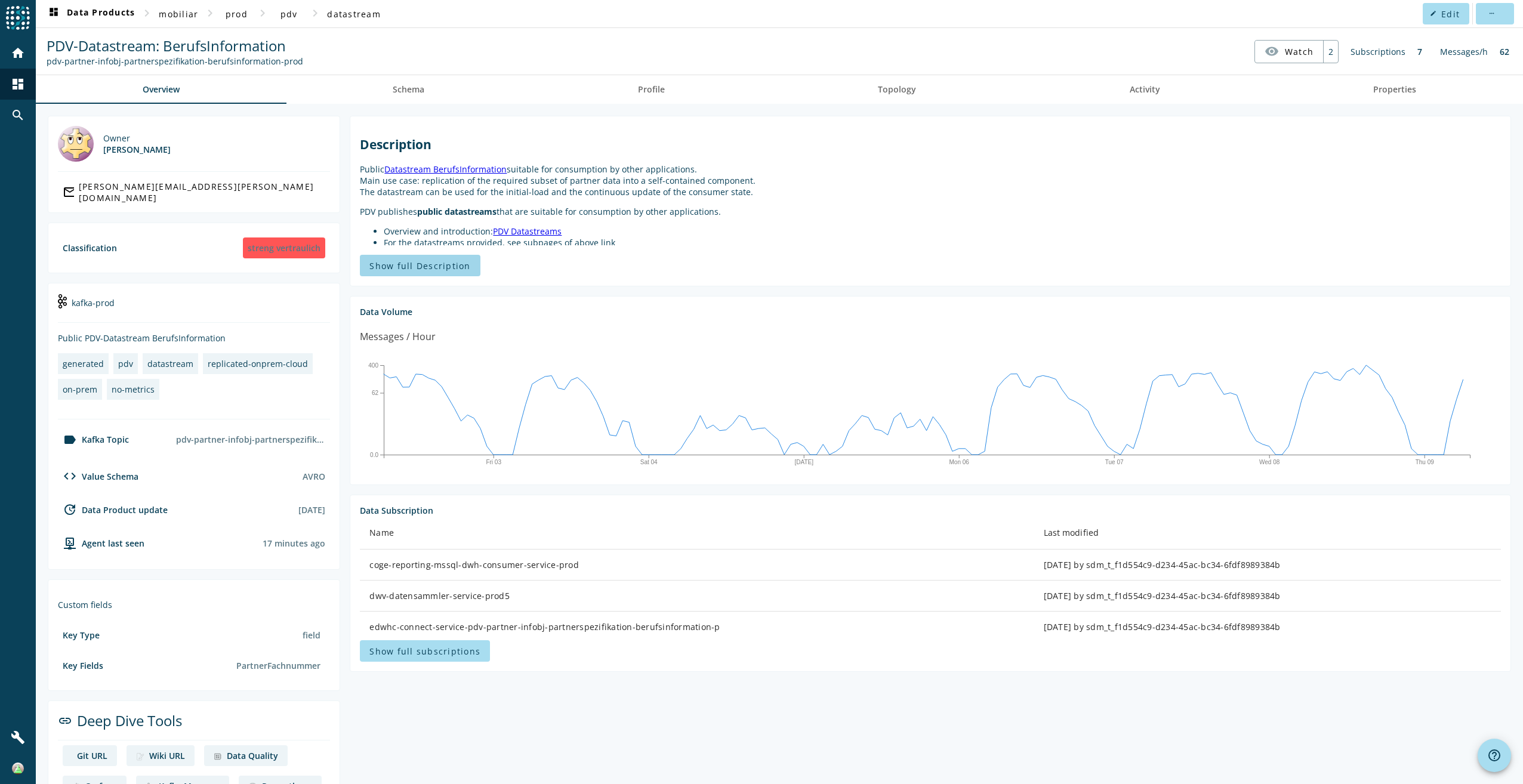
click at [463, 262] on span "Show full Description" at bounding box center [420, 266] width 101 height 12
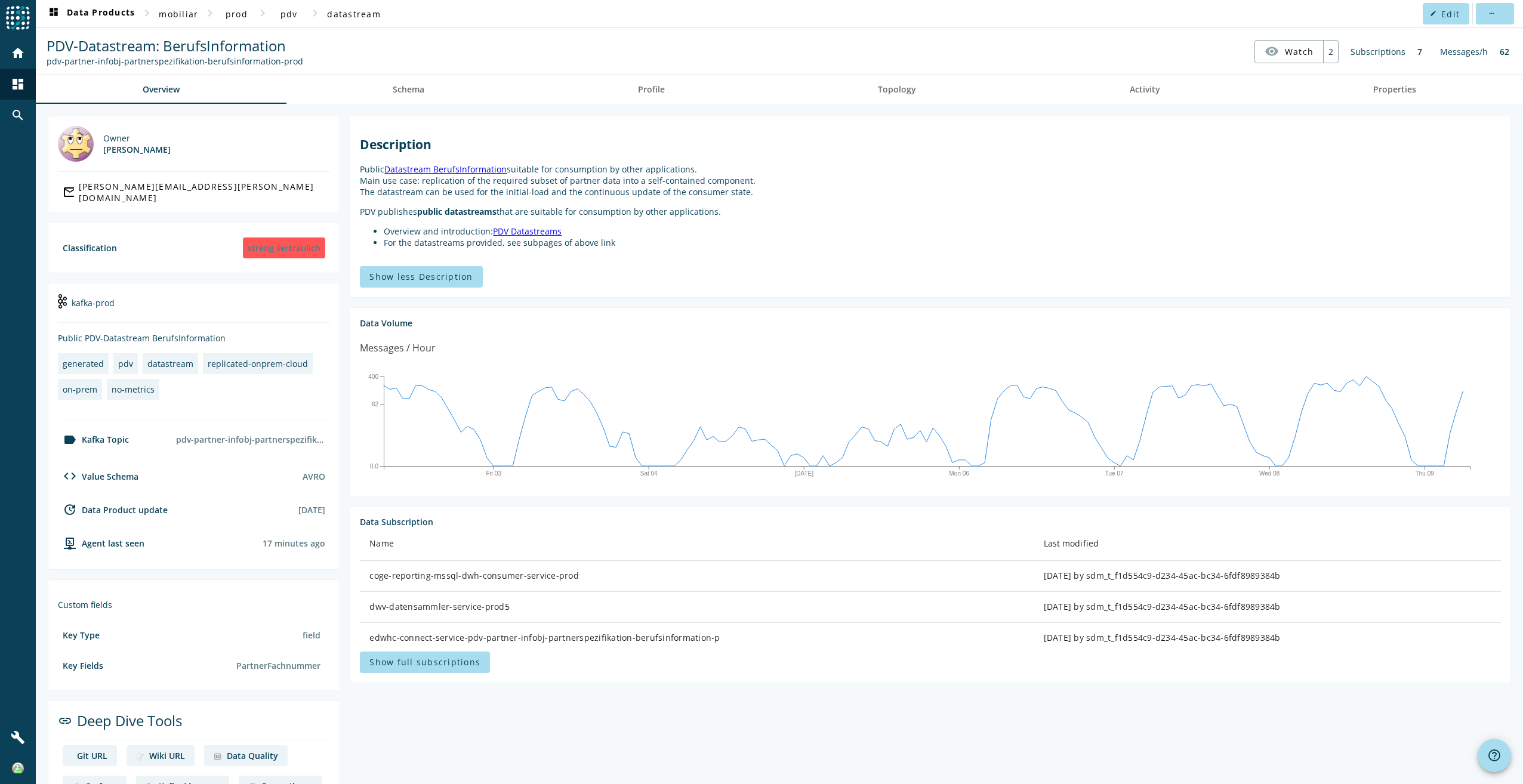
click at [543, 235] on link "PDV Datastreams" at bounding box center [528, 232] width 68 height 12
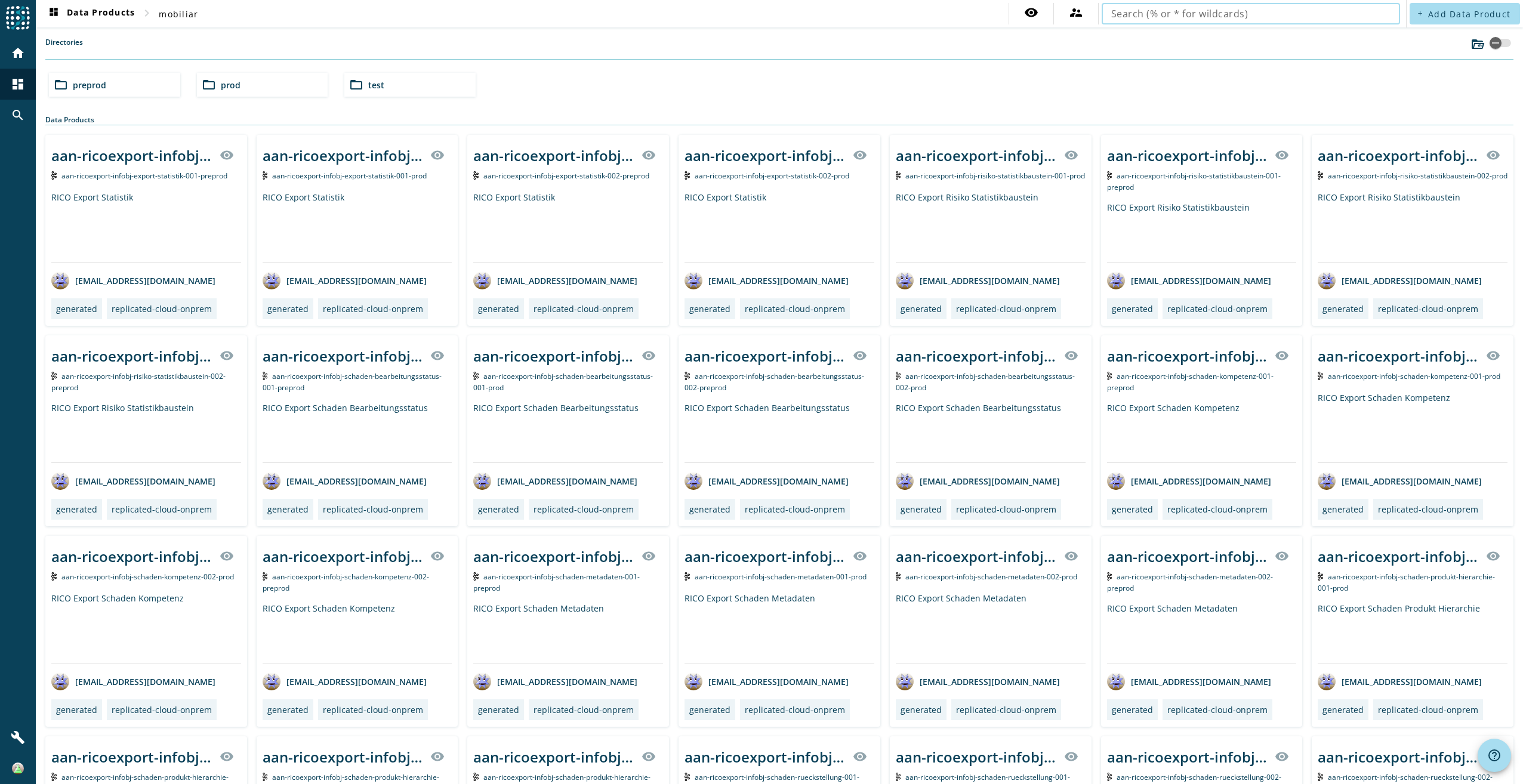
type input "pdv-partner-infobj-partnerspezifikation-berufsinformation"
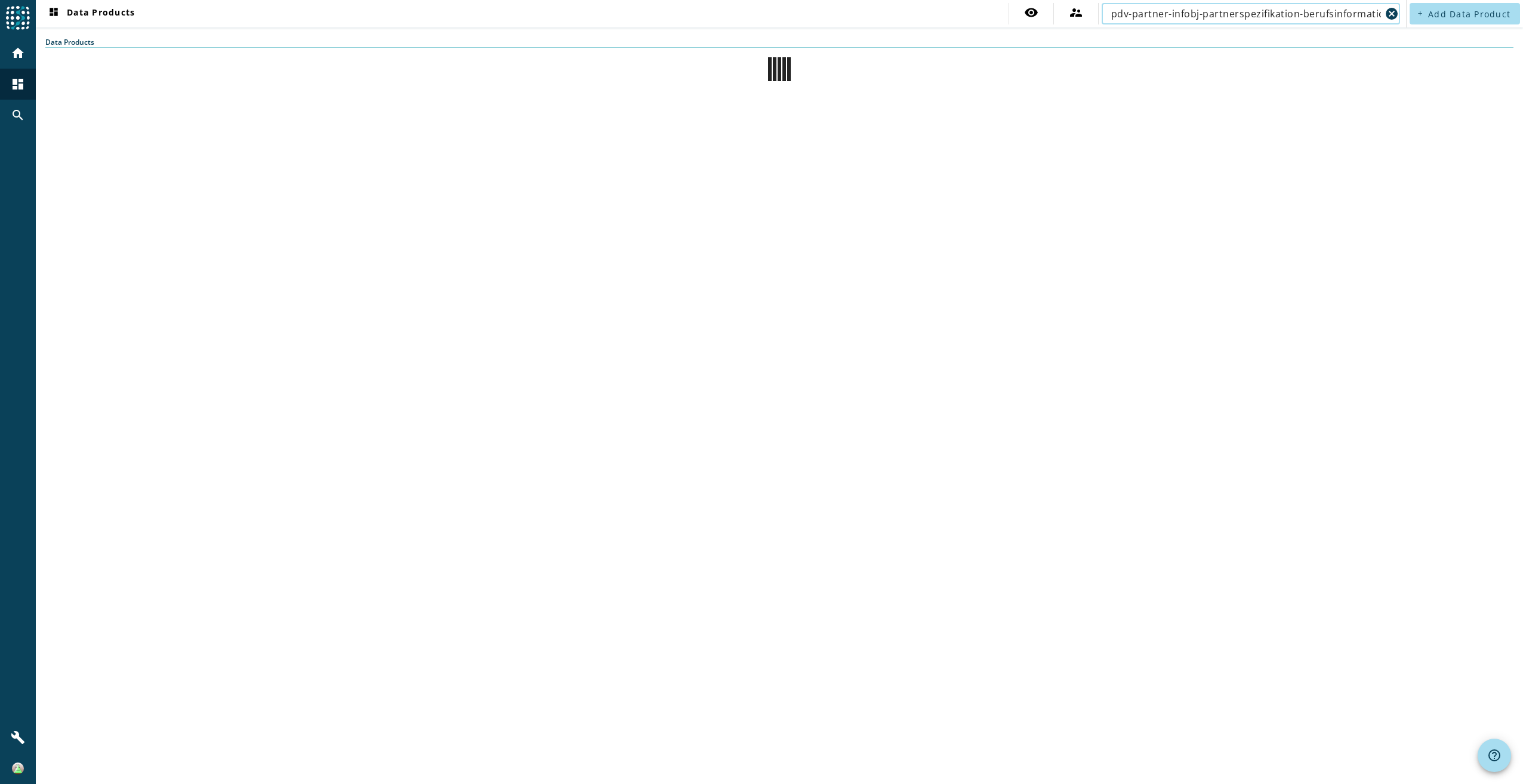
click at [1207, 20] on input "pdv-partner-infobj-partnerspezifikation-berufsinformation" at bounding box center [1246, 14] width 270 height 15
drag, startPoint x: 1301, startPoint y: 13, endPoint x: 1388, endPoint y: 14, distance: 87.0
click at [1522, 12] on html "menu Agoora home dashboard search build dashboard Data Products visibility supe…" at bounding box center [762, 392] width 1523 height 784
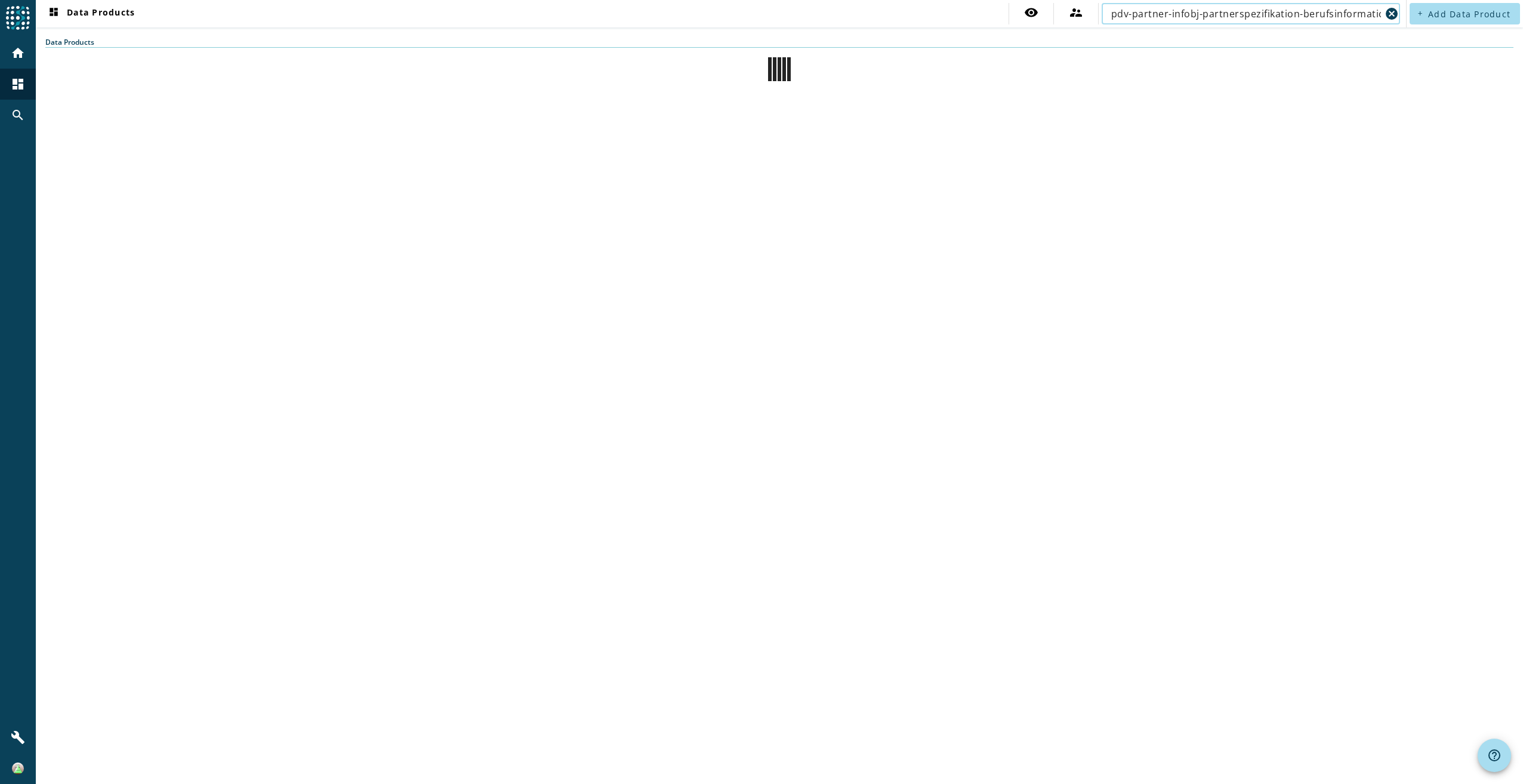
drag, startPoint x: 1281, startPoint y: 12, endPoint x: 790, endPoint y: 12, distance: 491.0
click at [794, 12] on nav "dashboard Data Products visibility supervisor_account pdv-partner-infobj-partne…" at bounding box center [721, 14] width 1371 height 28
click at [757, 165] on div "dashboard Data Products visibility supervisor_account pdv-partner-infobj-partne…" at bounding box center [779, 392] width 1487 height 784
click at [98, 18] on span "dashboard Data Products" at bounding box center [90, 14] width 88 height 15
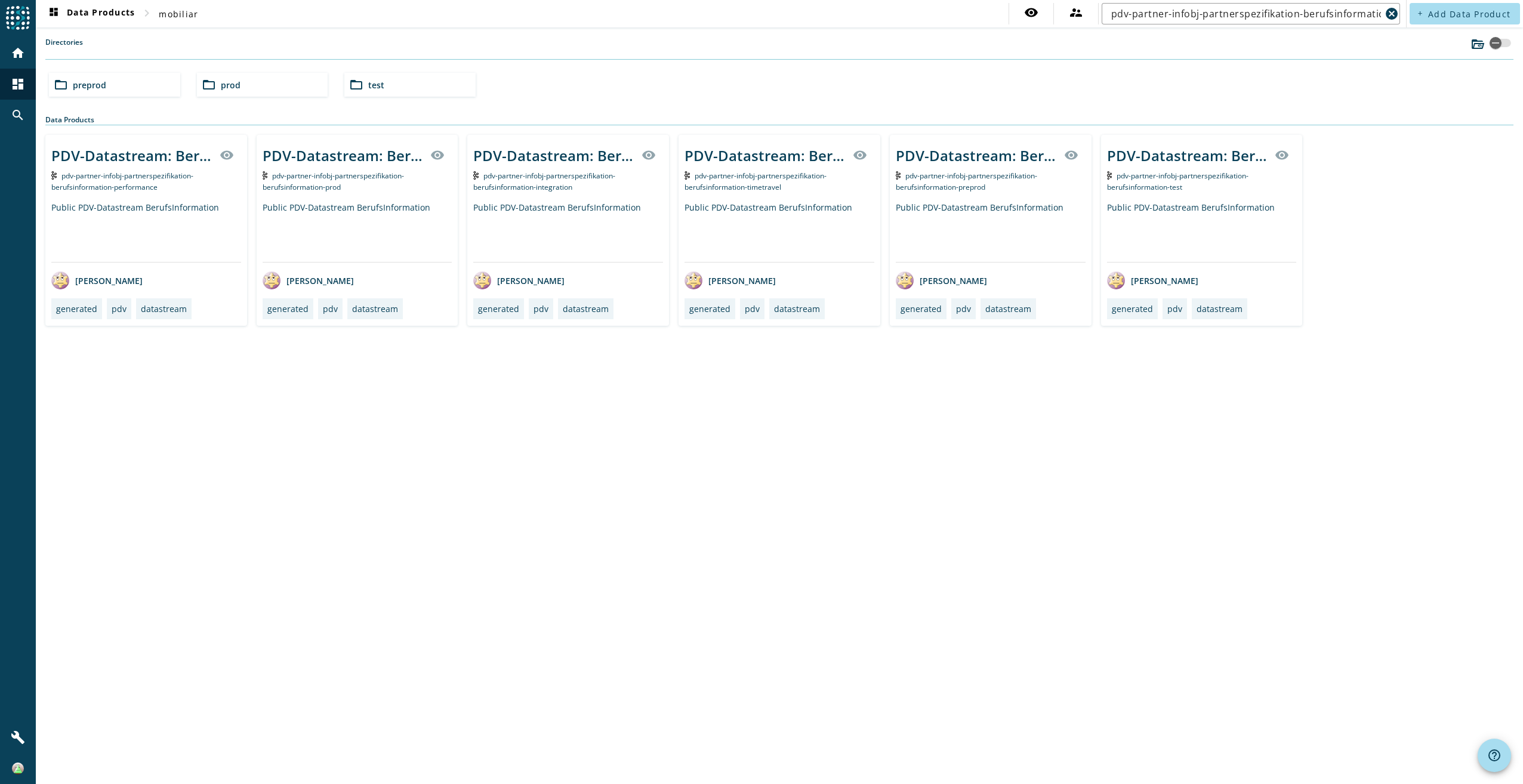
click at [365, 227] on div "Public PDV-Datastream BerufsInformation" at bounding box center [357, 232] width 189 height 60
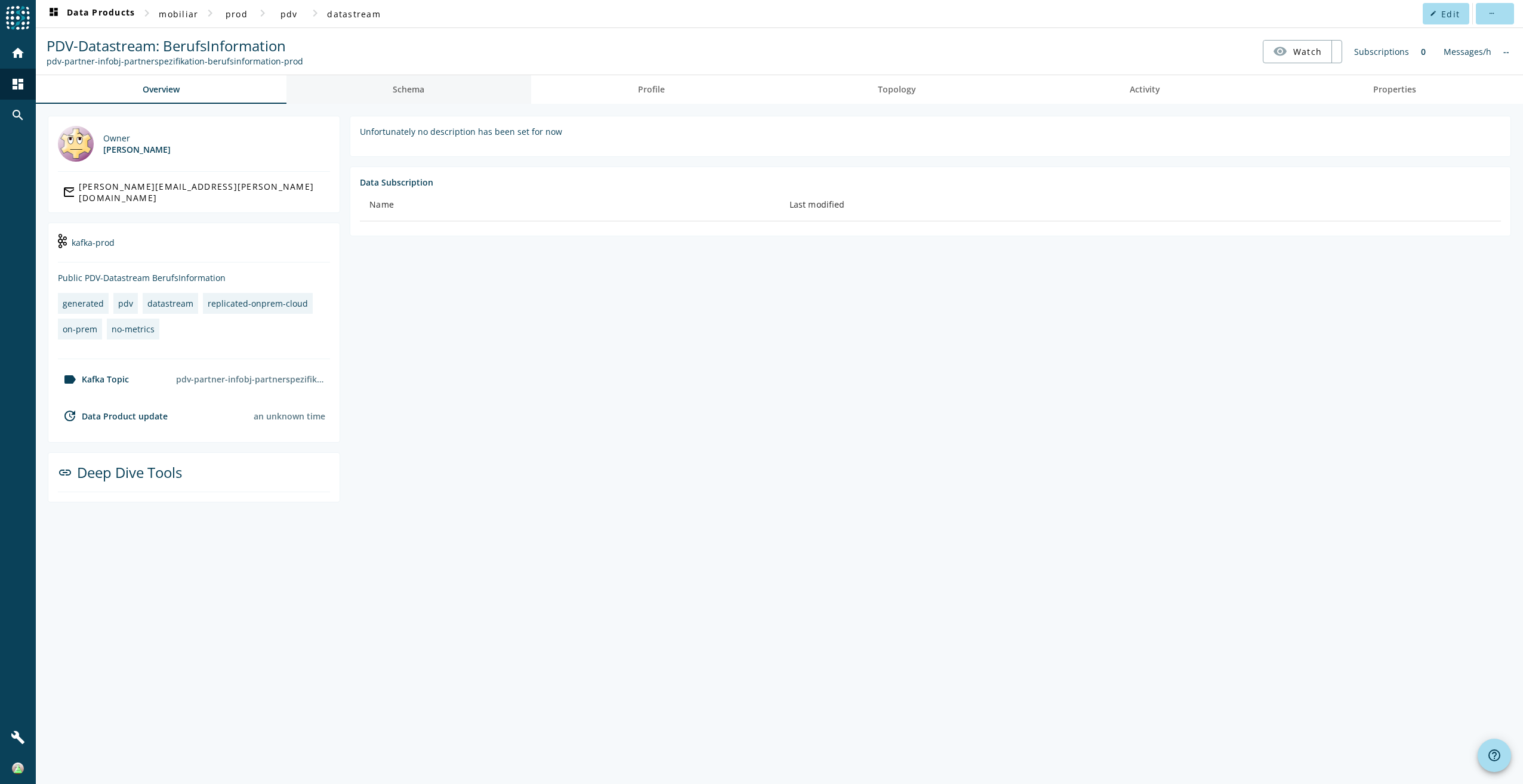
click at [398, 94] on span "Schema" at bounding box center [408, 89] width 31 height 8
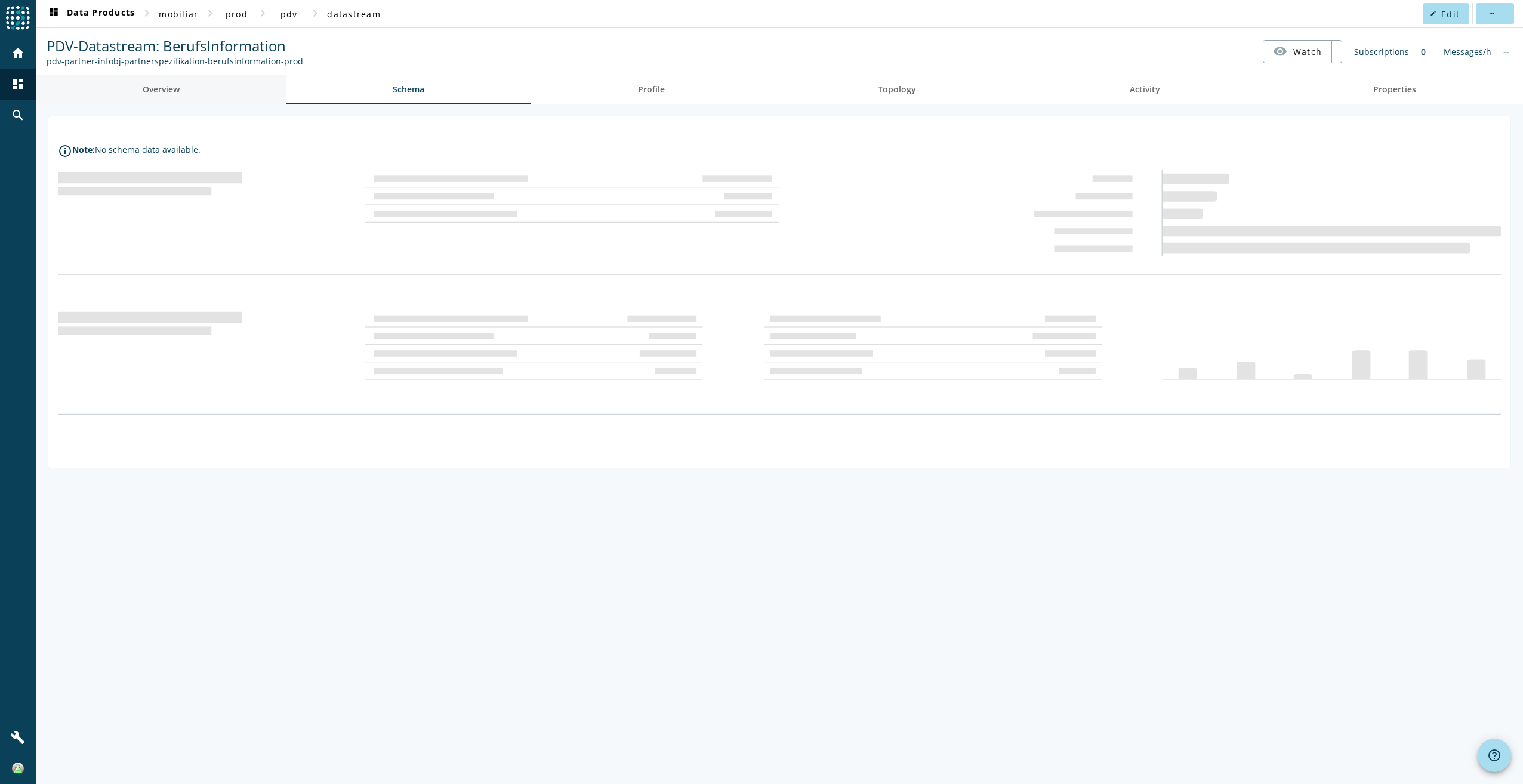
click at [246, 98] on link "Overview" at bounding box center [161, 89] width 251 height 28
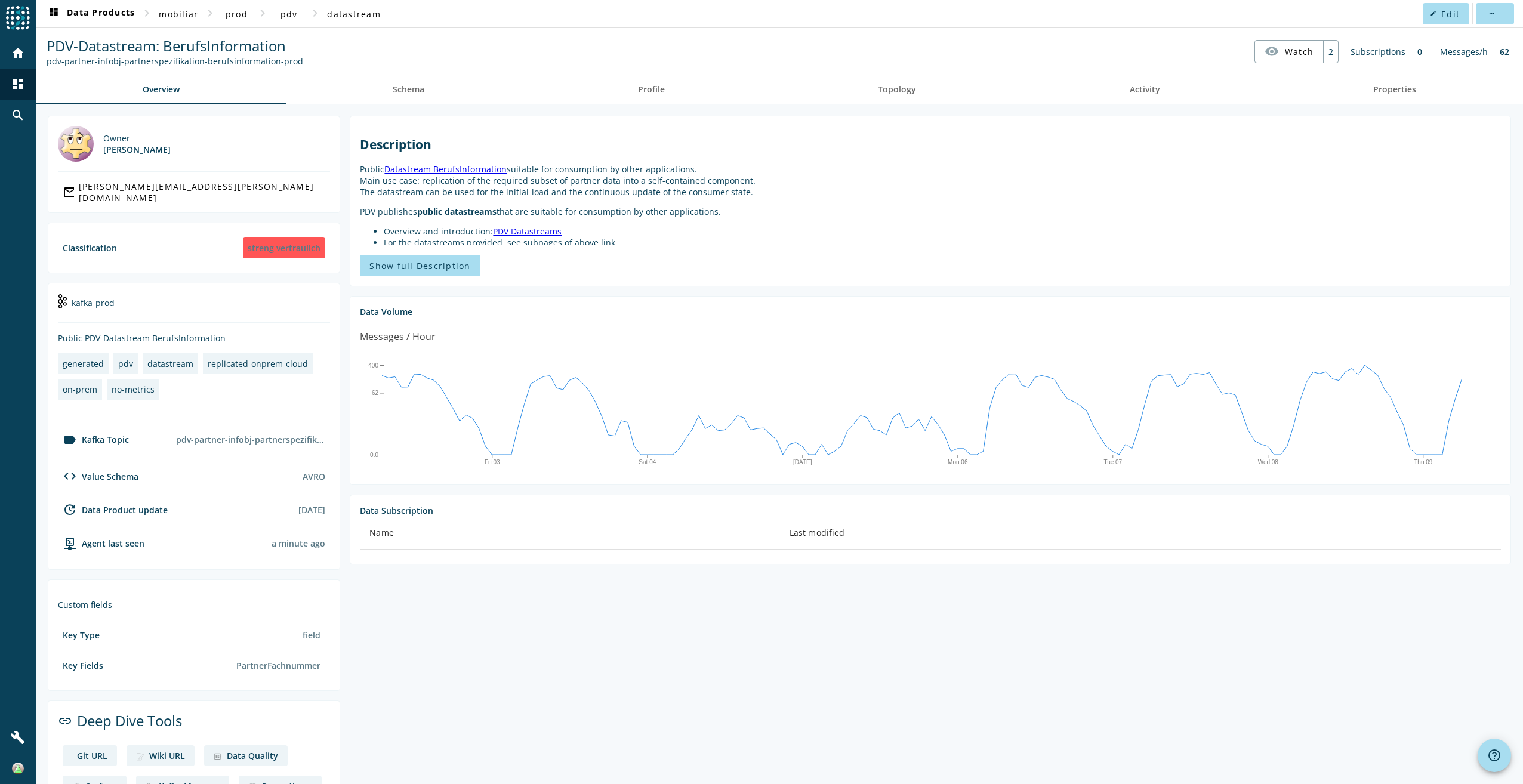
scroll to position [70, 0]
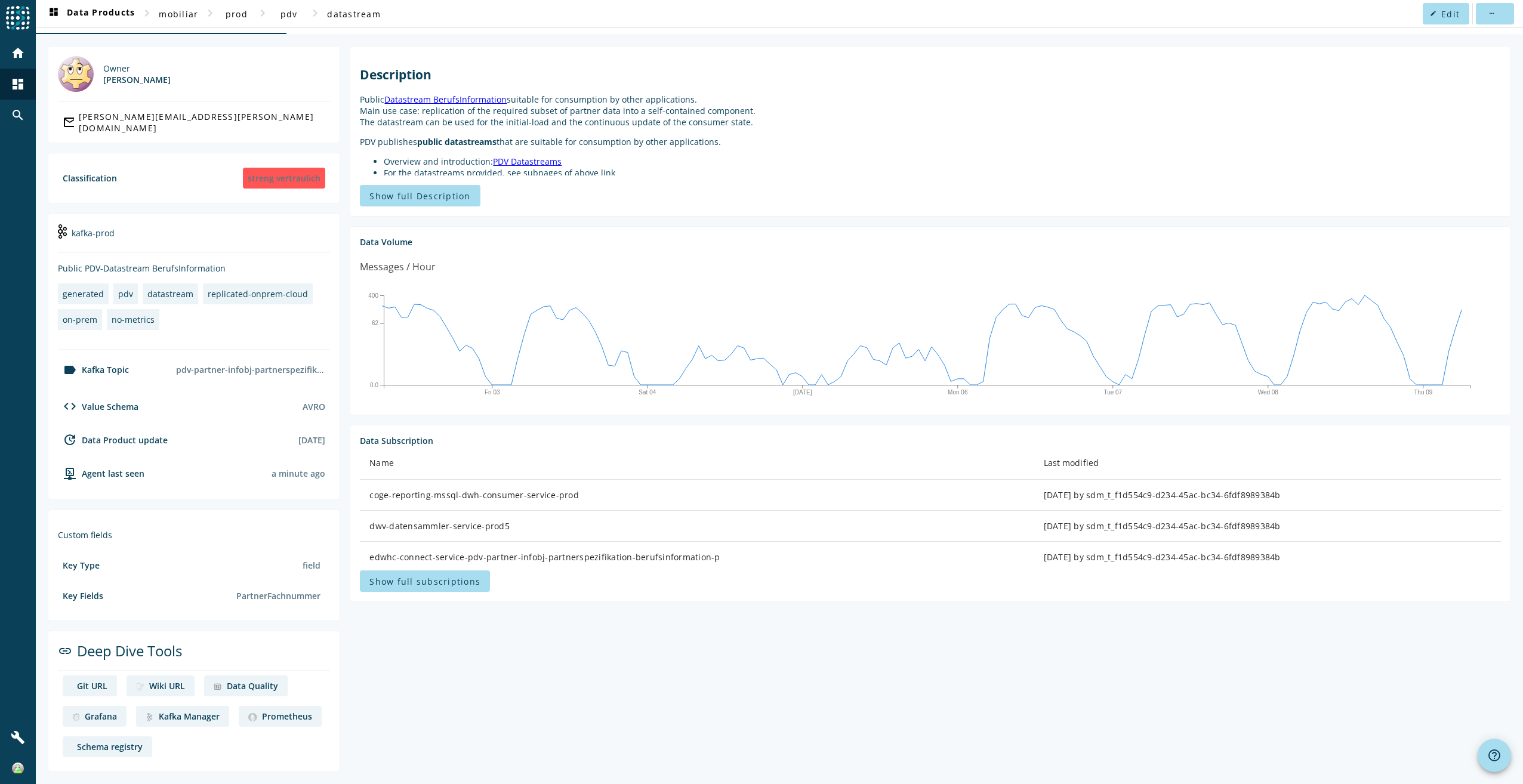
click at [101, 683] on div "Git URL" at bounding box center [93, 686] width 31 height 12
click at [74, 686] on link "Git URL" at bounding box center [90, 686] width 55 height 21
click at [167, 686] on div "Wiki URL" at bounding box center [167, 686] width 36 height 12
